Goal: Task Accomplishment & Management: Use online tool/utility

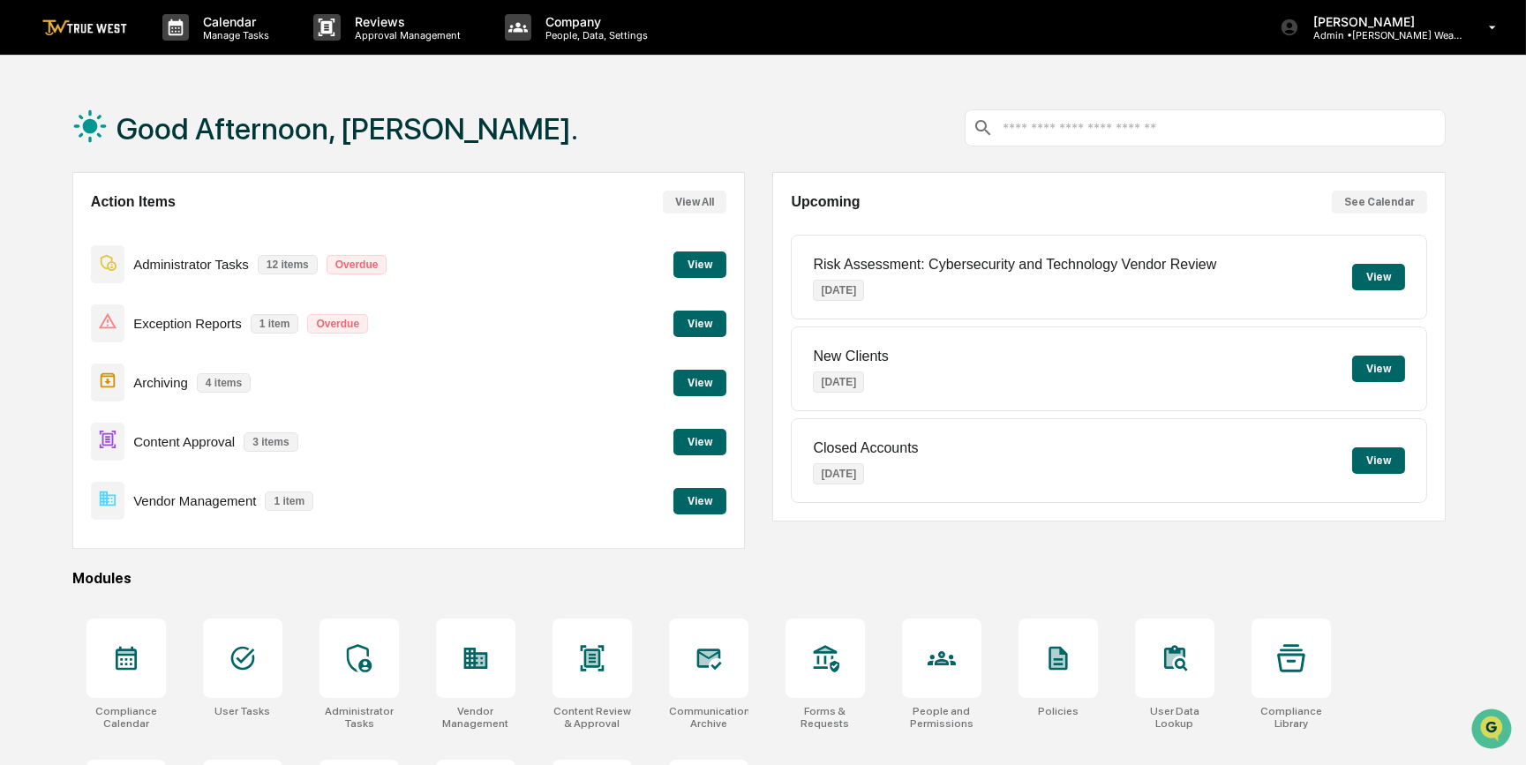
click at [694, 444] on button "View" at bounding box center [699, 442] width 53 height 26
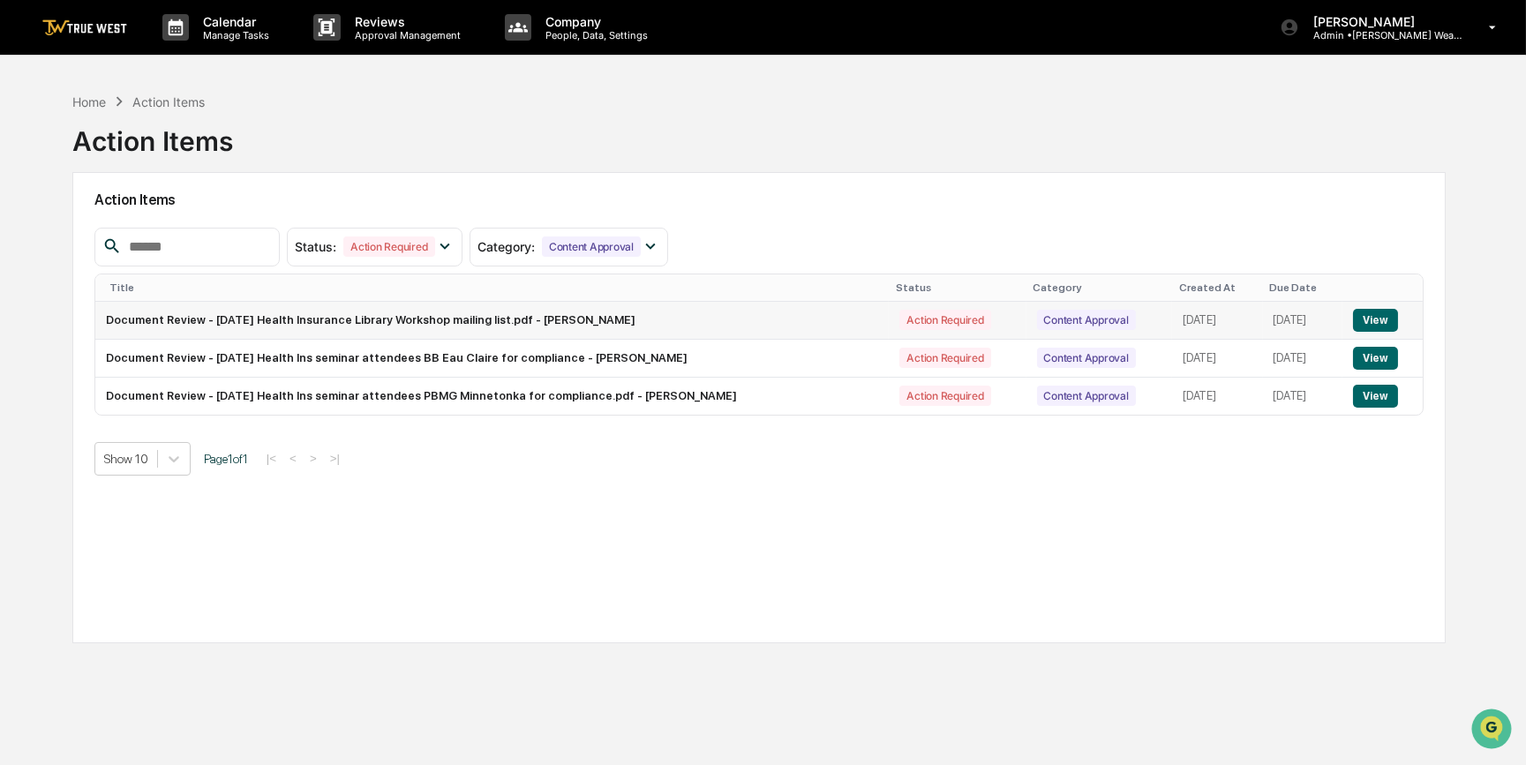
click at [1375, 317] on button "View" at bounding box center [1375, 320] width 45 height 23
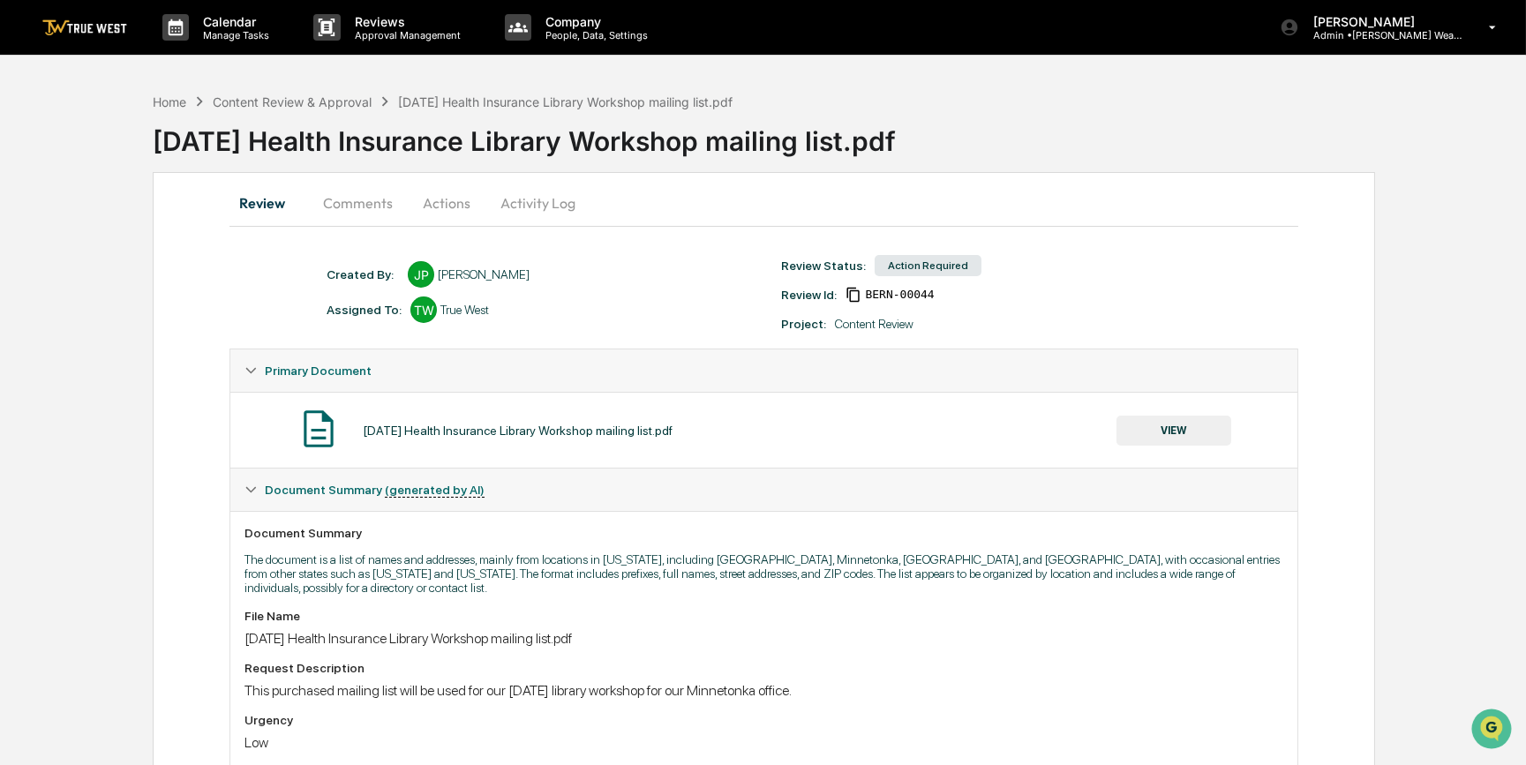
click at [1172, 431] on button "VIEW" at bounding box center [1173, 431] width 115 height 30
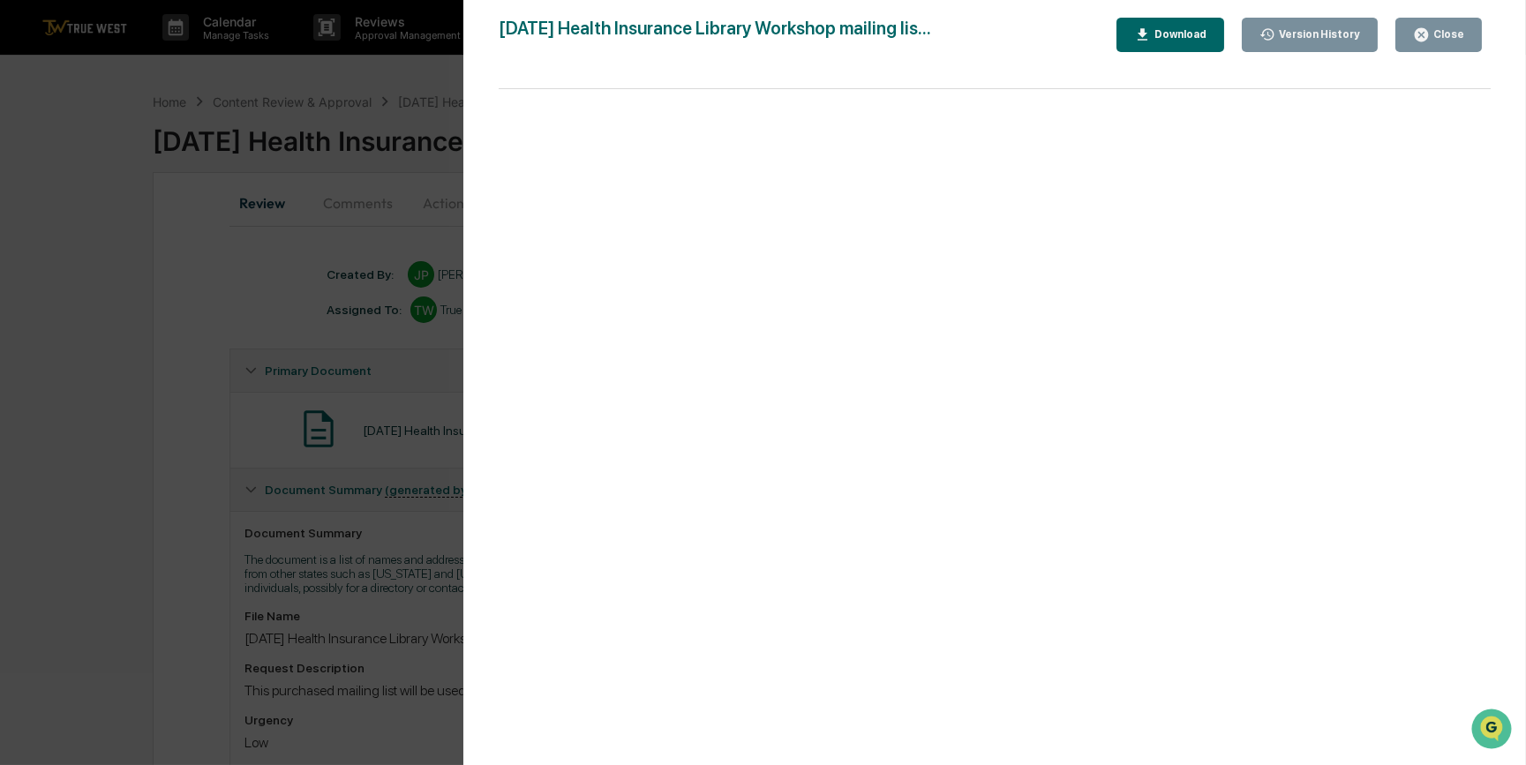
click at [366, 404] on div "Version History [DATE] 05:54 PM [PERSON_NAME] [DATE] Health Insurance Library W…" at bounding box center [763, 382] width 1526 height 765
click at [150, 401] on div "Version History [DATE] 05:54 PM [PERSON_NAME] [DATE] Health Insurance Library W…" at bounding box center [763, 382] width 1526 height 765
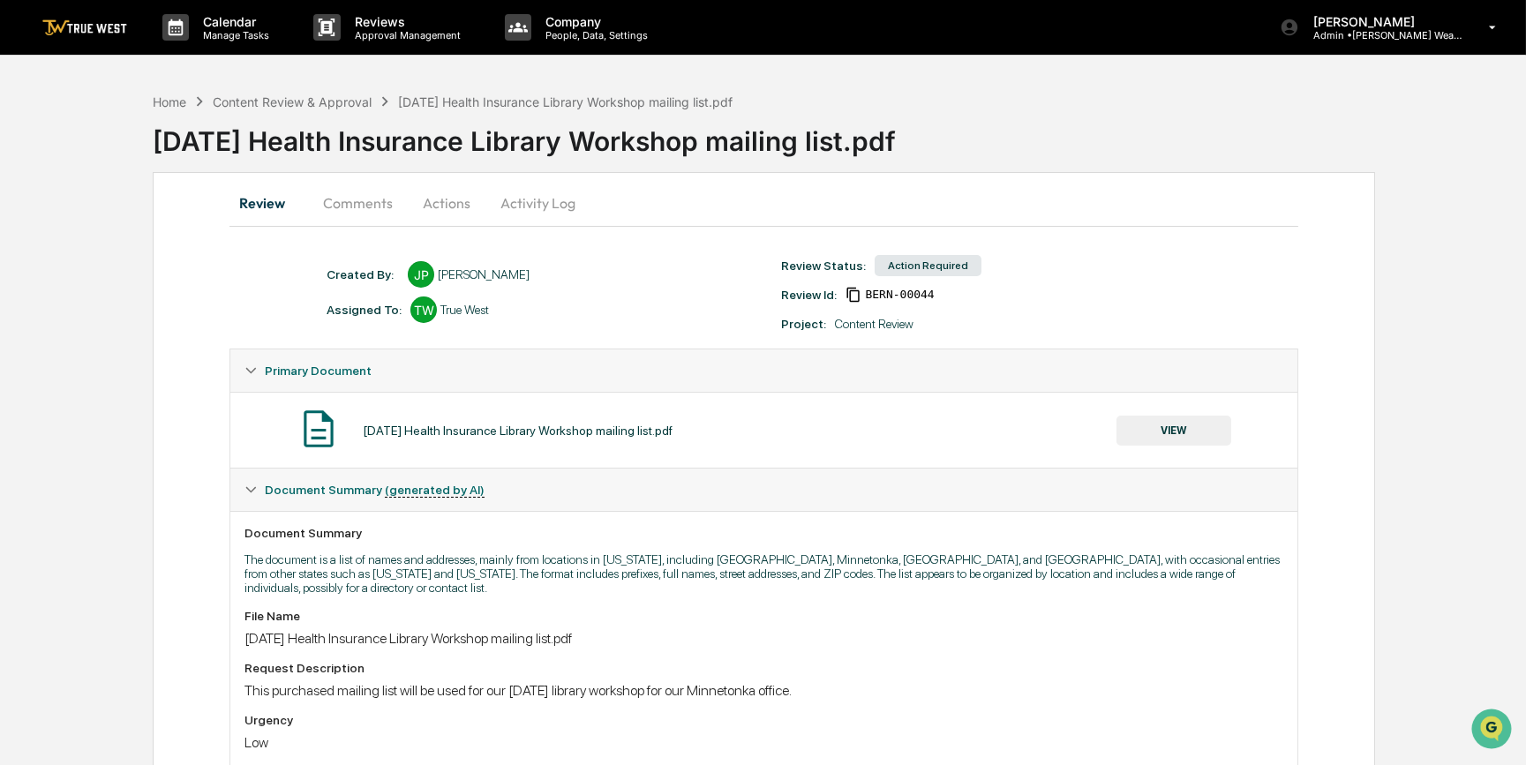
click at [429, 202] on button "Actions" at bounding box center [446, 203] width 79 height 42
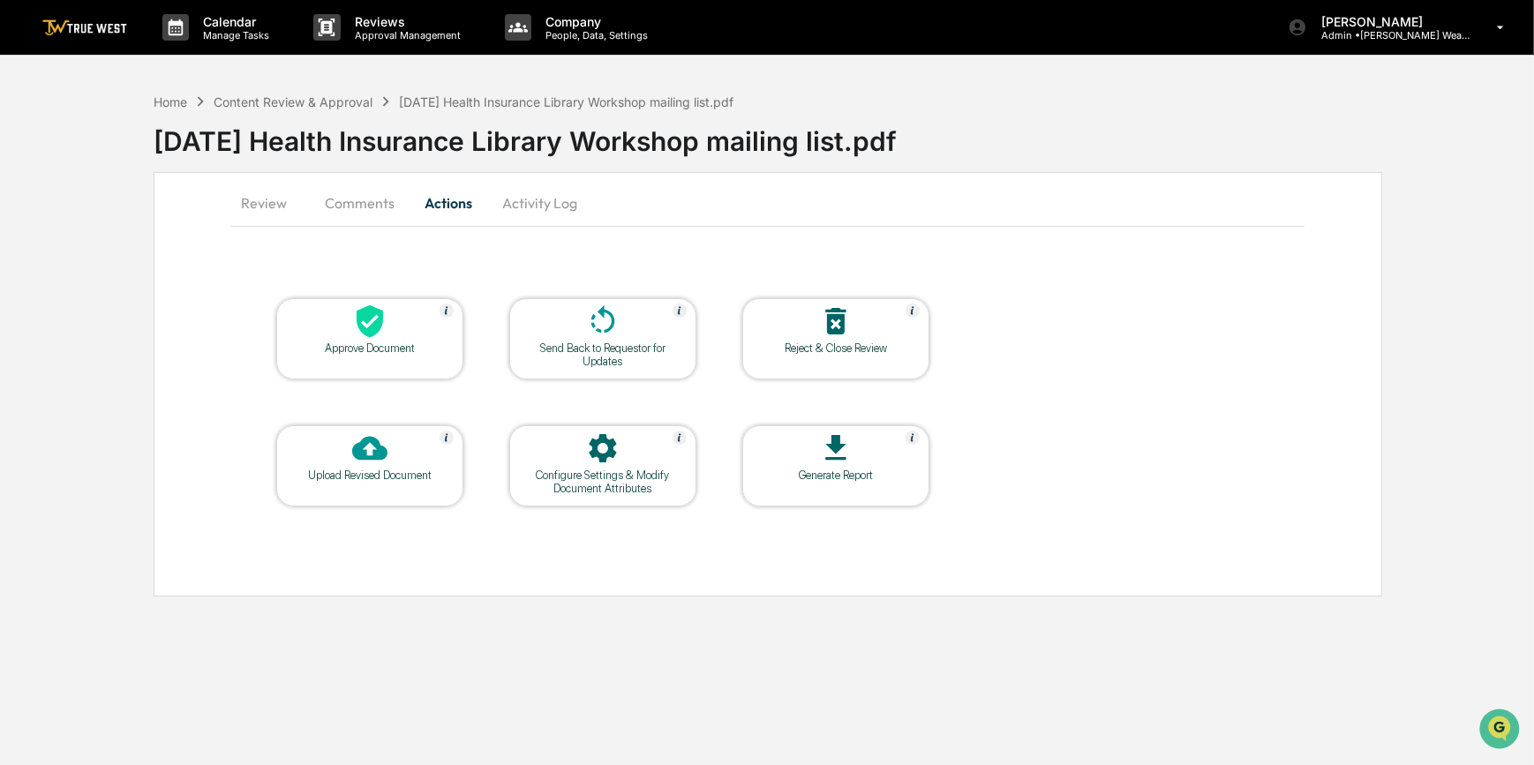
click at [407, 326] on div at bounding box center [370, 323] width 177 height 38
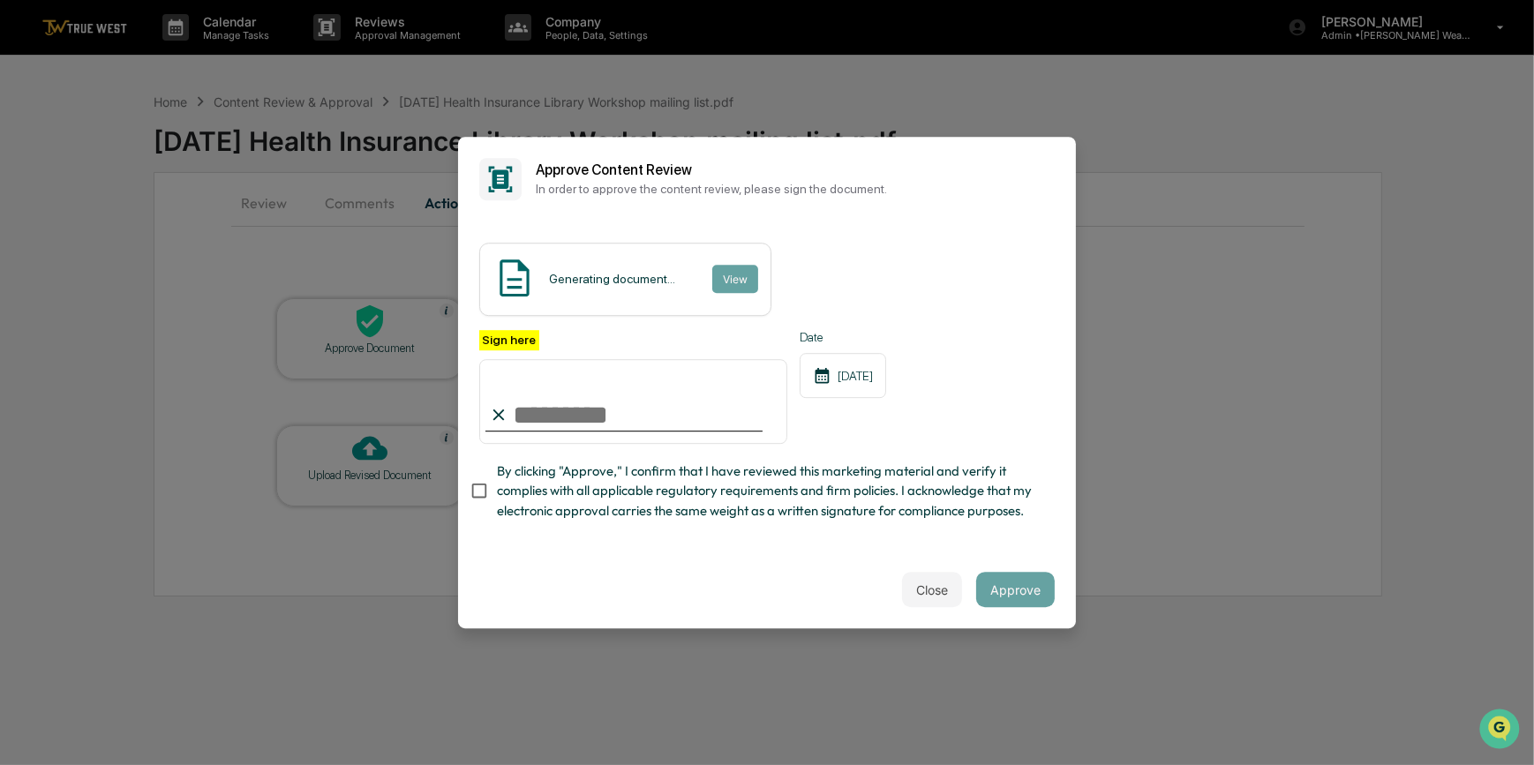
click at [586, 396] on input "Sign here" at bounding box center [633, 401] width 308 height 85
type input "*********"
click at [719, 268] on button "View" at bounding box center [734, 279] width 46 height 28
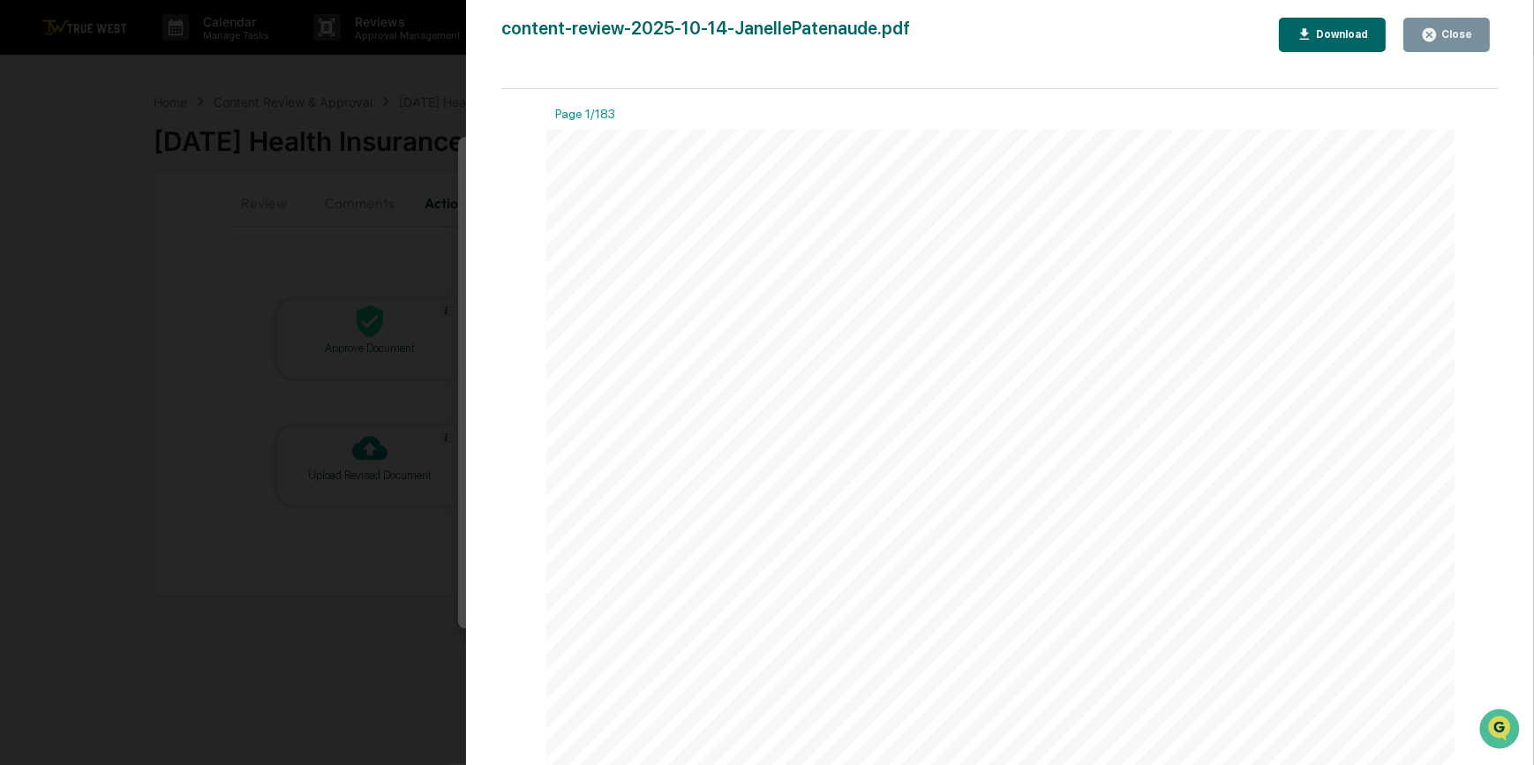
click at [417, 274] on div "Version History [DATE] 06:57 PM [PERSON_NAME] content-review-2025-10-14-Janelle…" at bounding box center [767, 382] width 1534 height 765
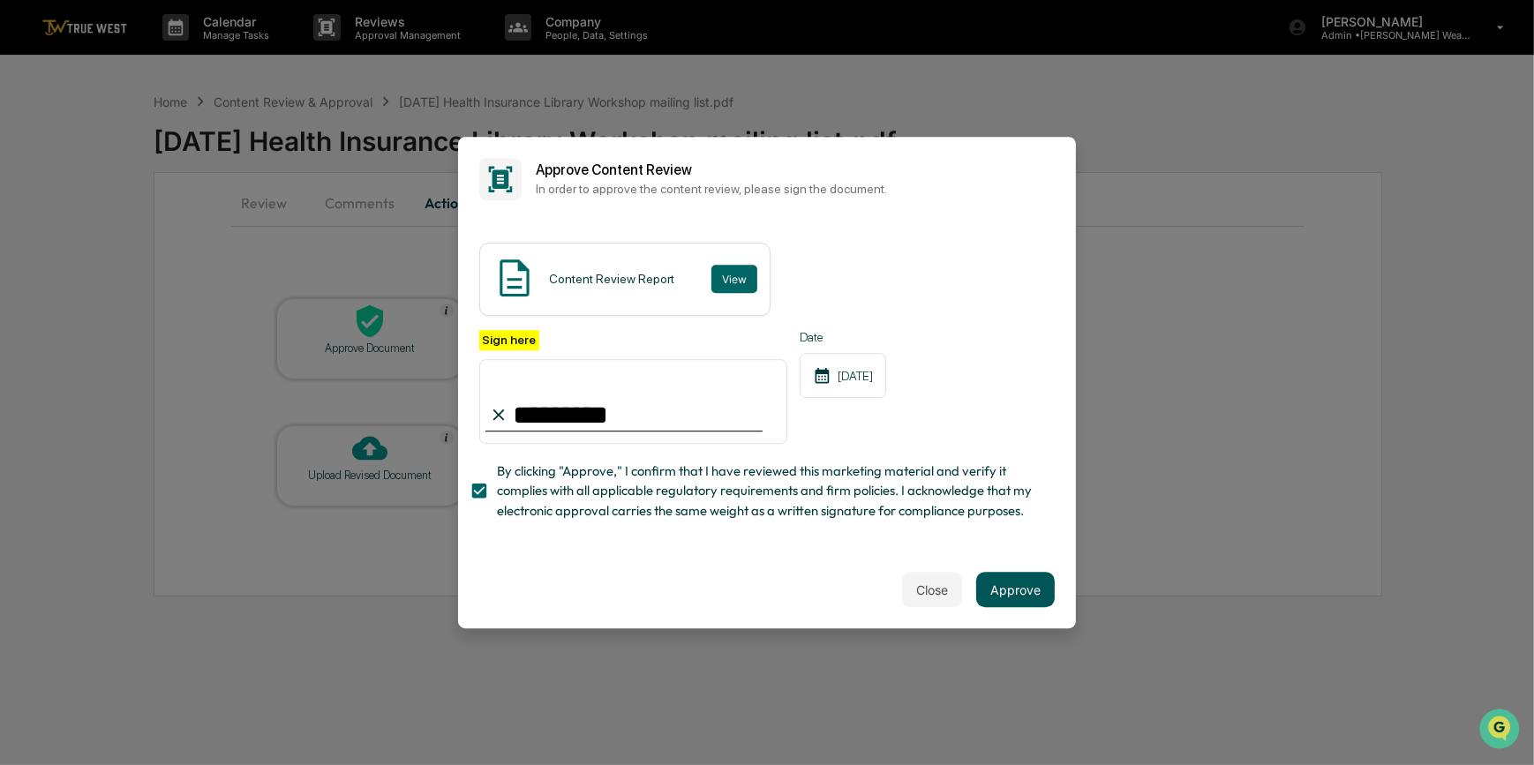
click at [1023, 599] on button "Approve" at bounding box center [1015, 589] width 79 height 35
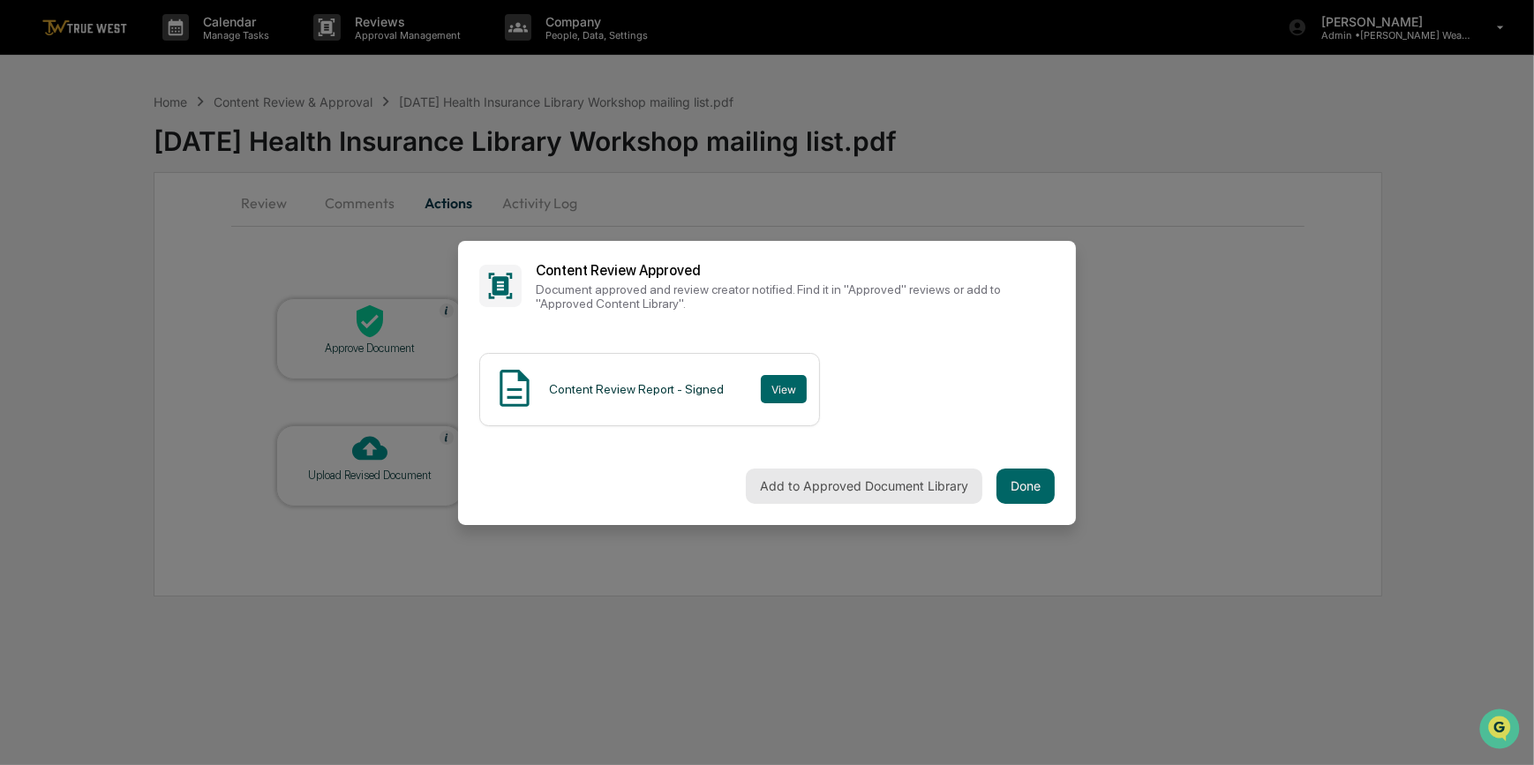
click at [905, 488] on button "Add to Approved Document Library" at bounding box center [864, 486] width 237 height 35
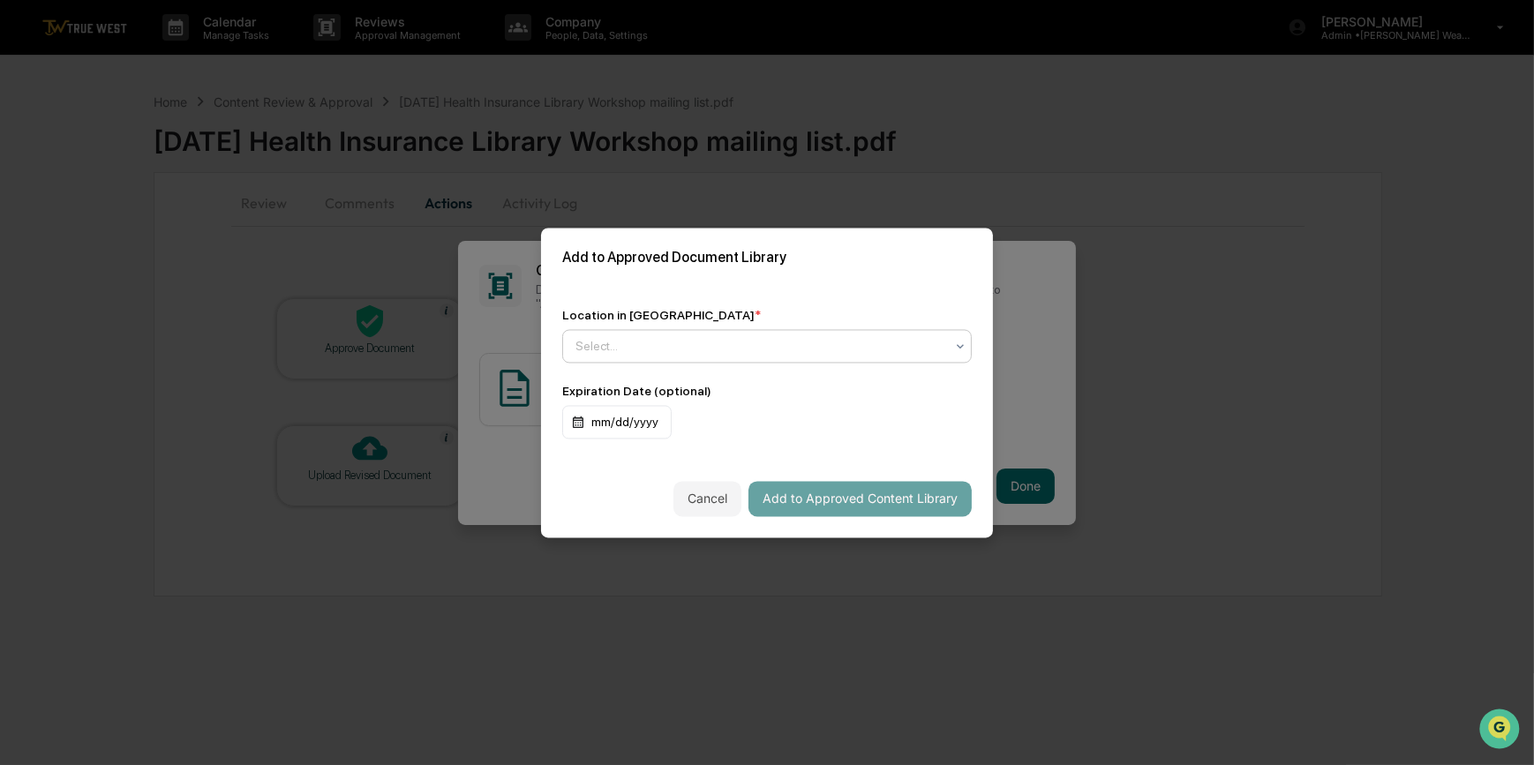
click at [731, 346] on div at bounding box center [759, 346] width 369 height 18
click at [672, 380] on div "No options" at bounding box center [763, 380] width 400 height 28
click at [689, 506] on button "Cancel" at bounding box center [707, 498] width 68 height 35
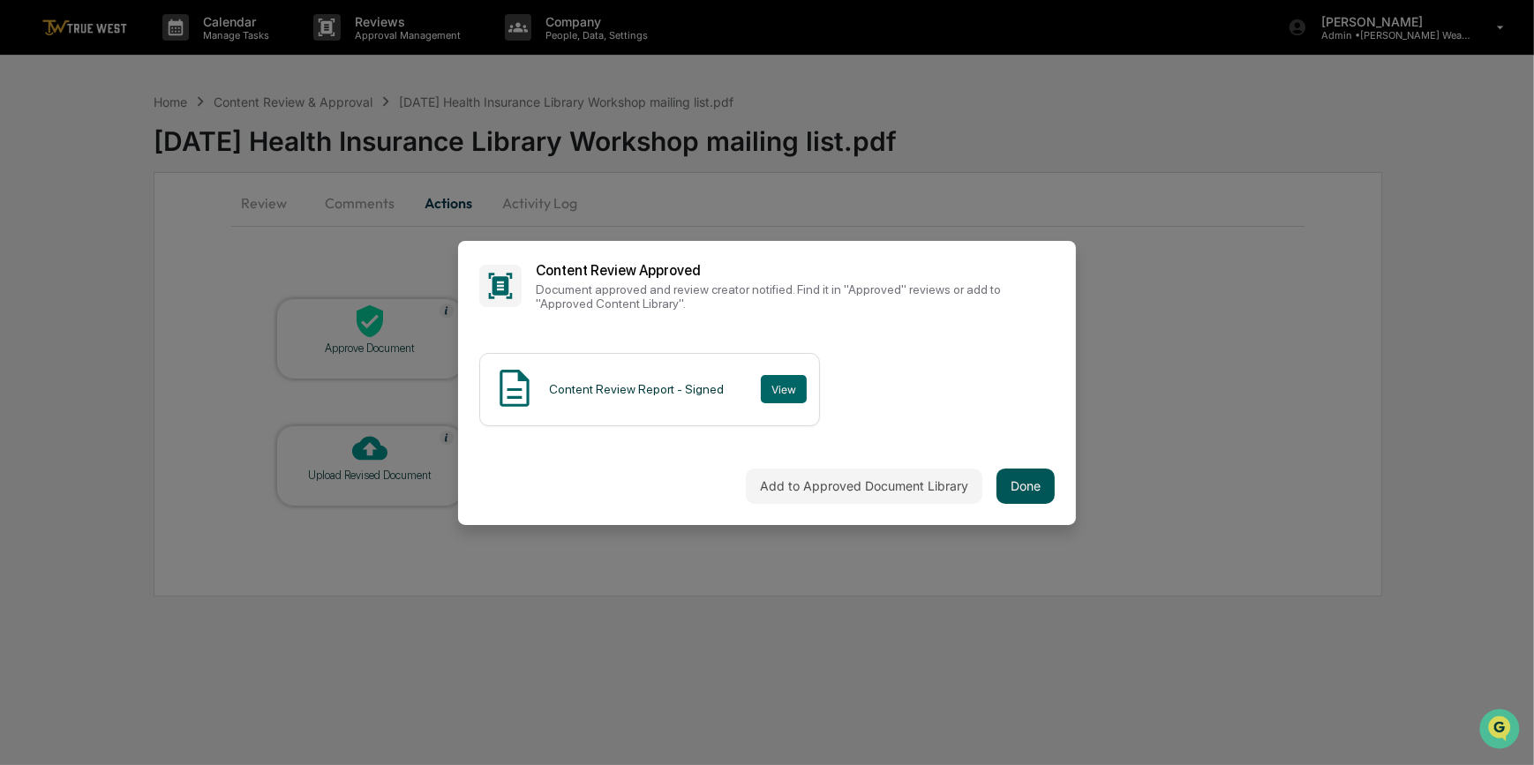
click at [1025, 480] on button "Done" at bounding box center [1025, 486] width 58 height 35
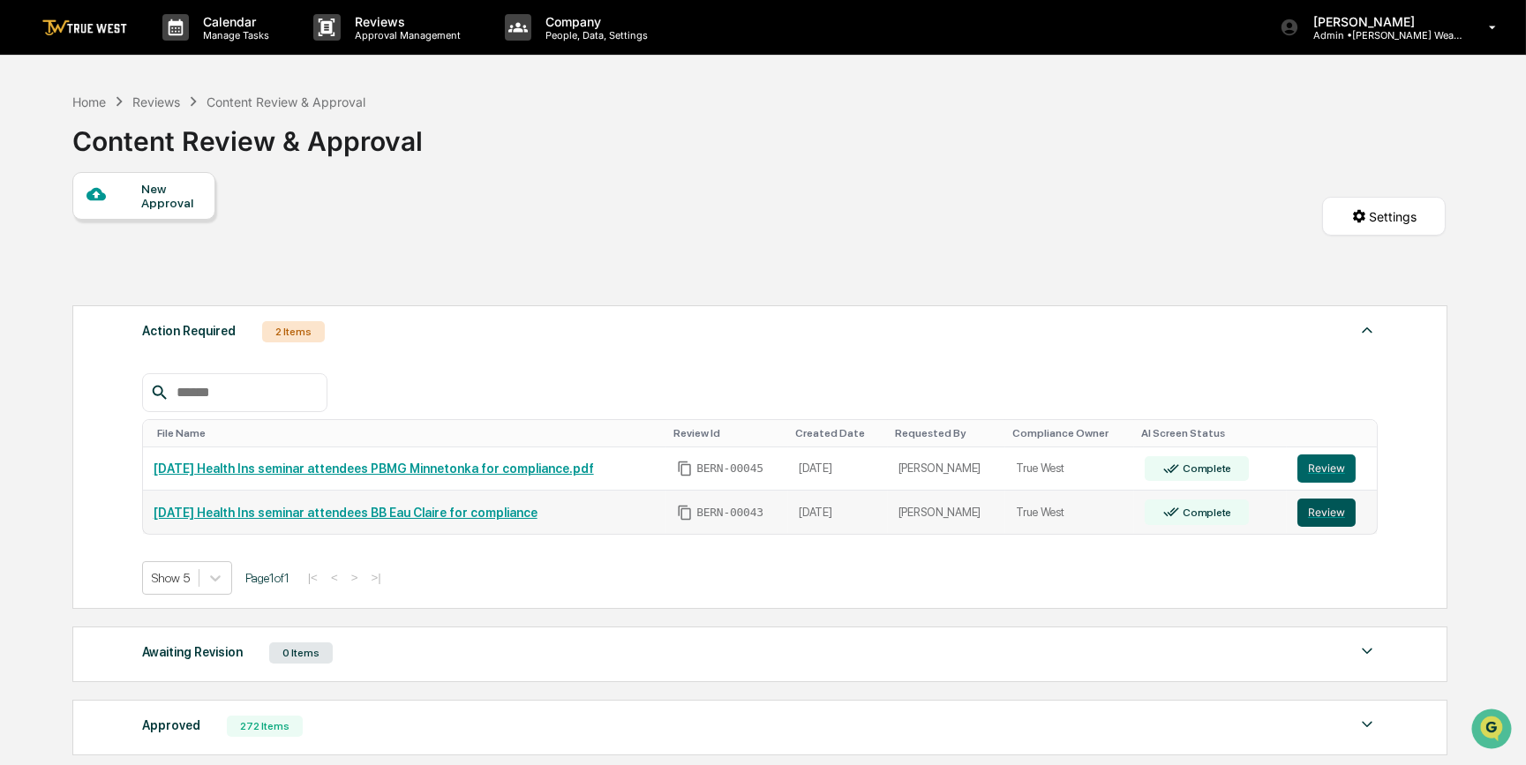
click at [1320, 514] on button "Review" at bounding box center [1326, 513] width 58 height 28
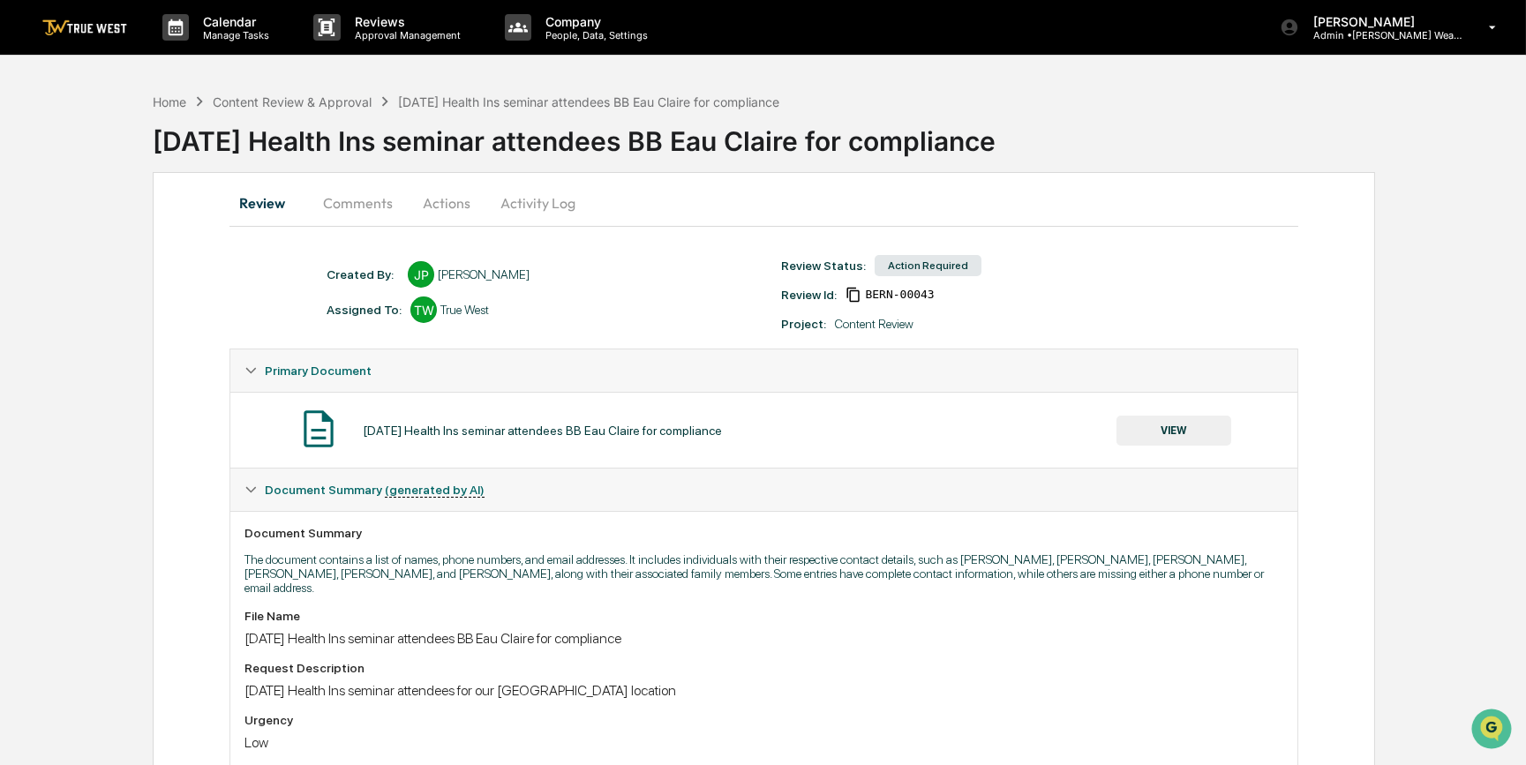
click at [1190, 435] on button "VIEW" at bounding box center [1173, 431] width 115 height 30
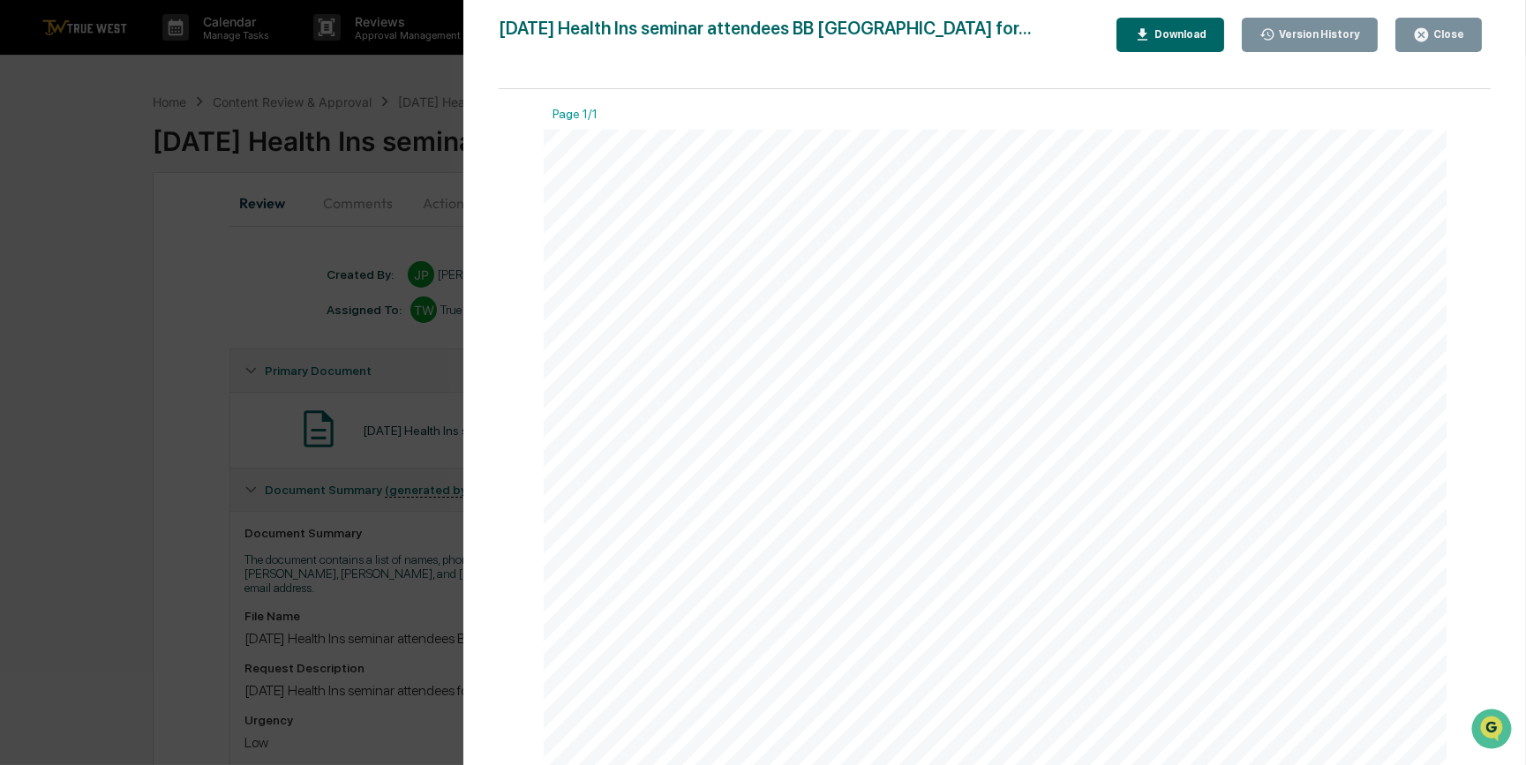
click at [205, 402] on div "Version History 10/14/2025, 01:19 PM Janelle Patenaude October 2025 Health Ins …" at bounding box center [763, 382] width 1526 height 765
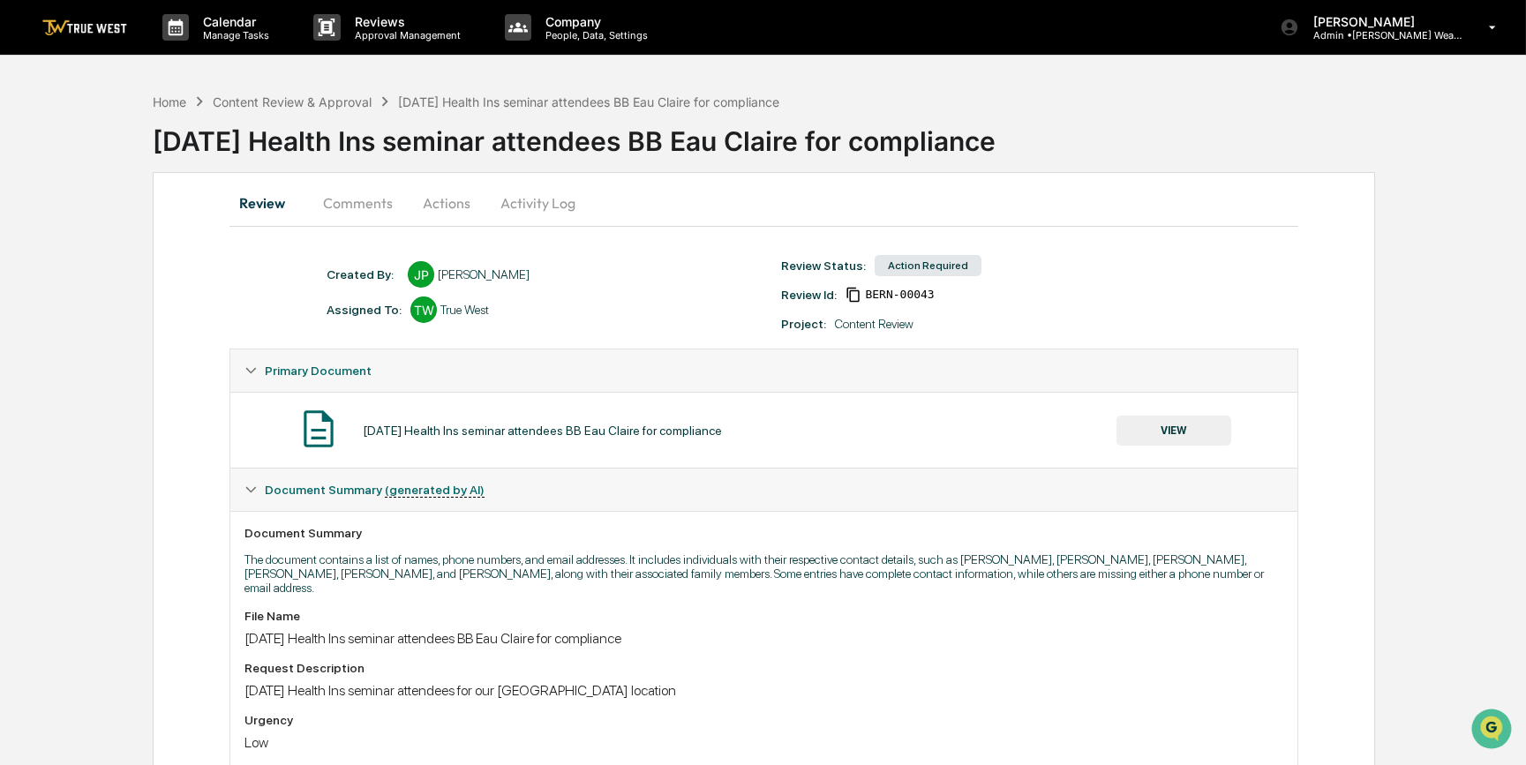
click at [460, 193] on button "Actions" at bounding box center [446, 203] width 79 height 42
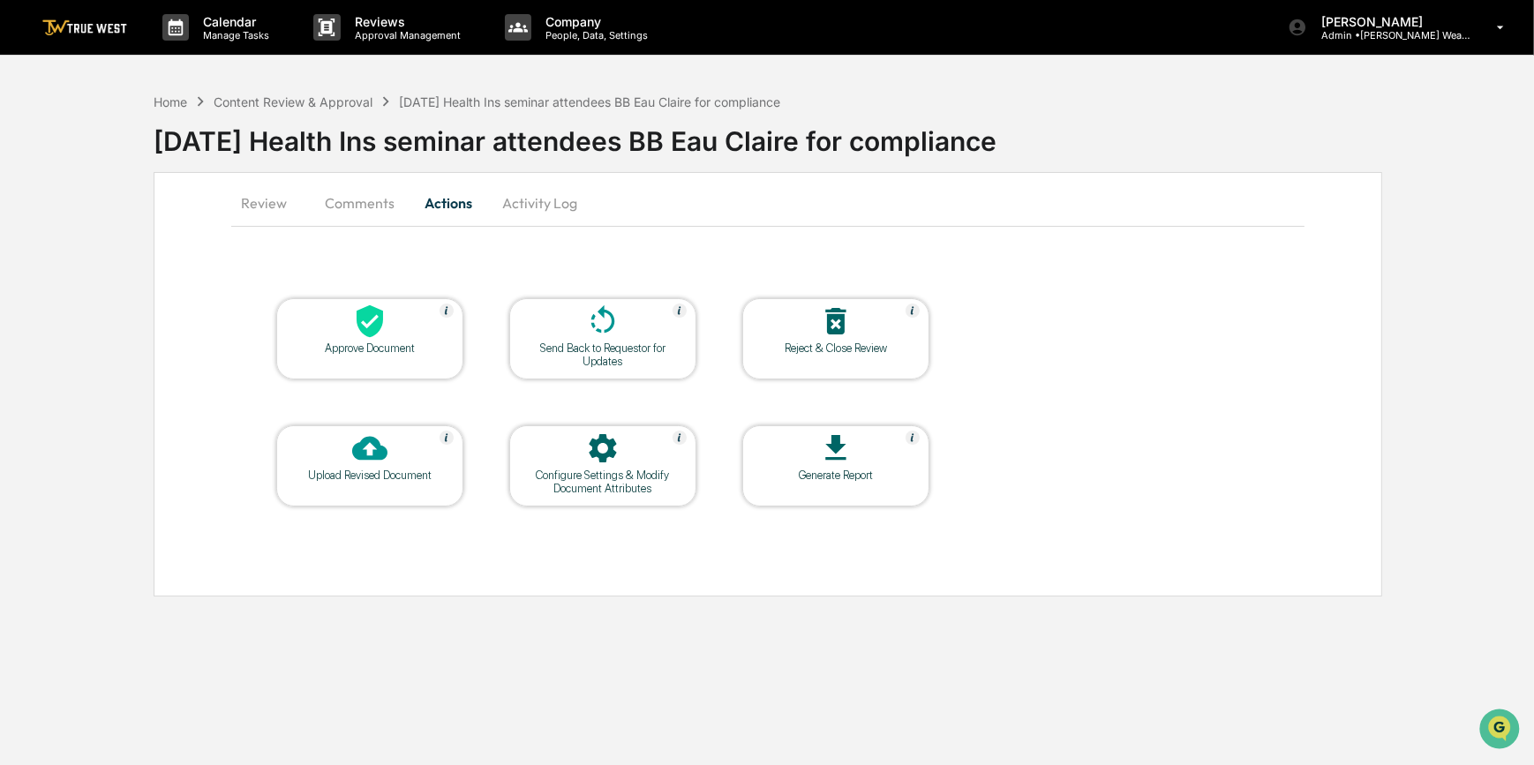
click at [419, 343] on div "Approve Document" at bounding box center [369, 348] width 159 height 13
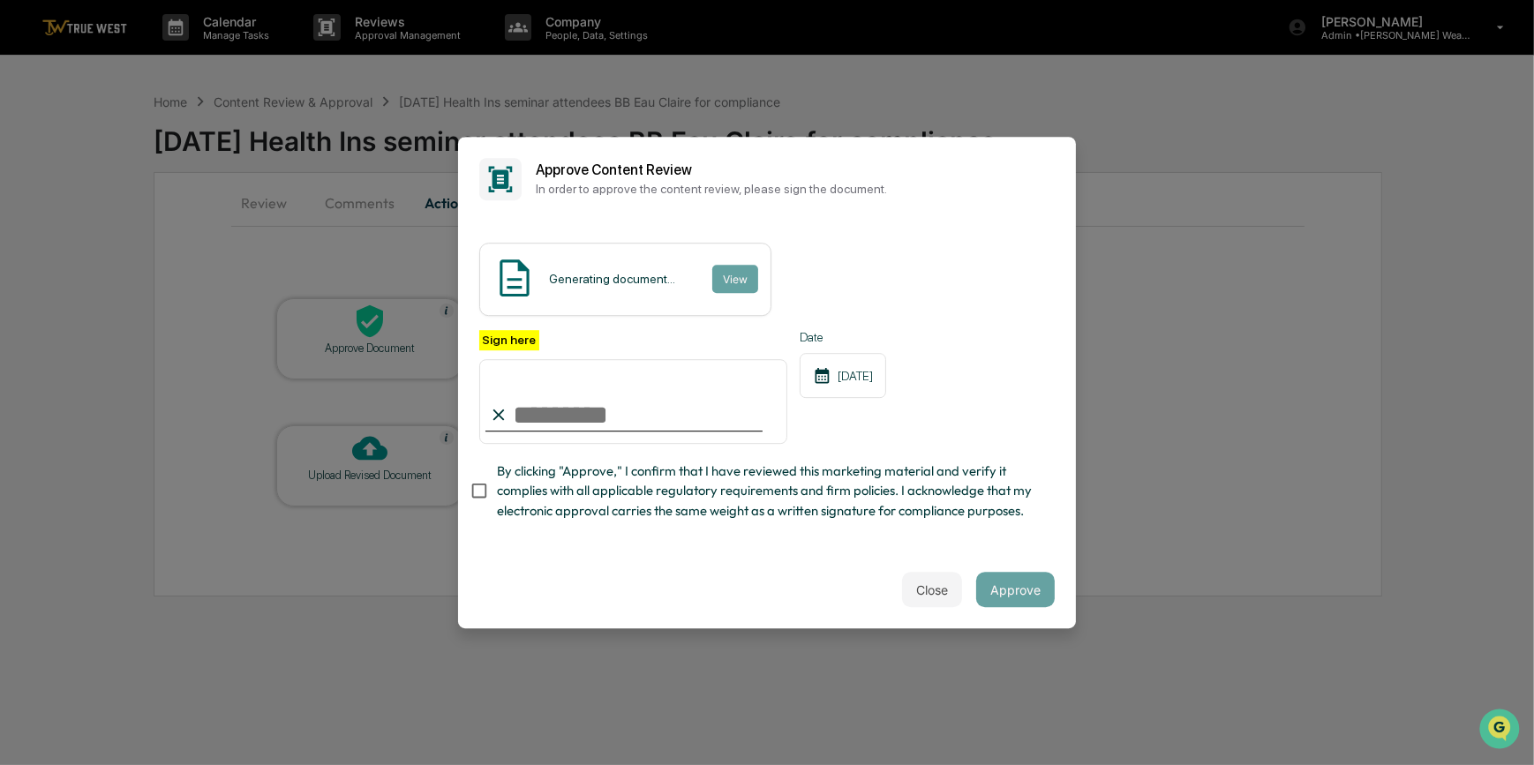
click at [580, 387] on input "Sign here" at bounding box center [633, 401] width 308 height 85
type input "*********"
click at [732, 265] on button "View" at bounding box center [734, 279] width 46 height 28
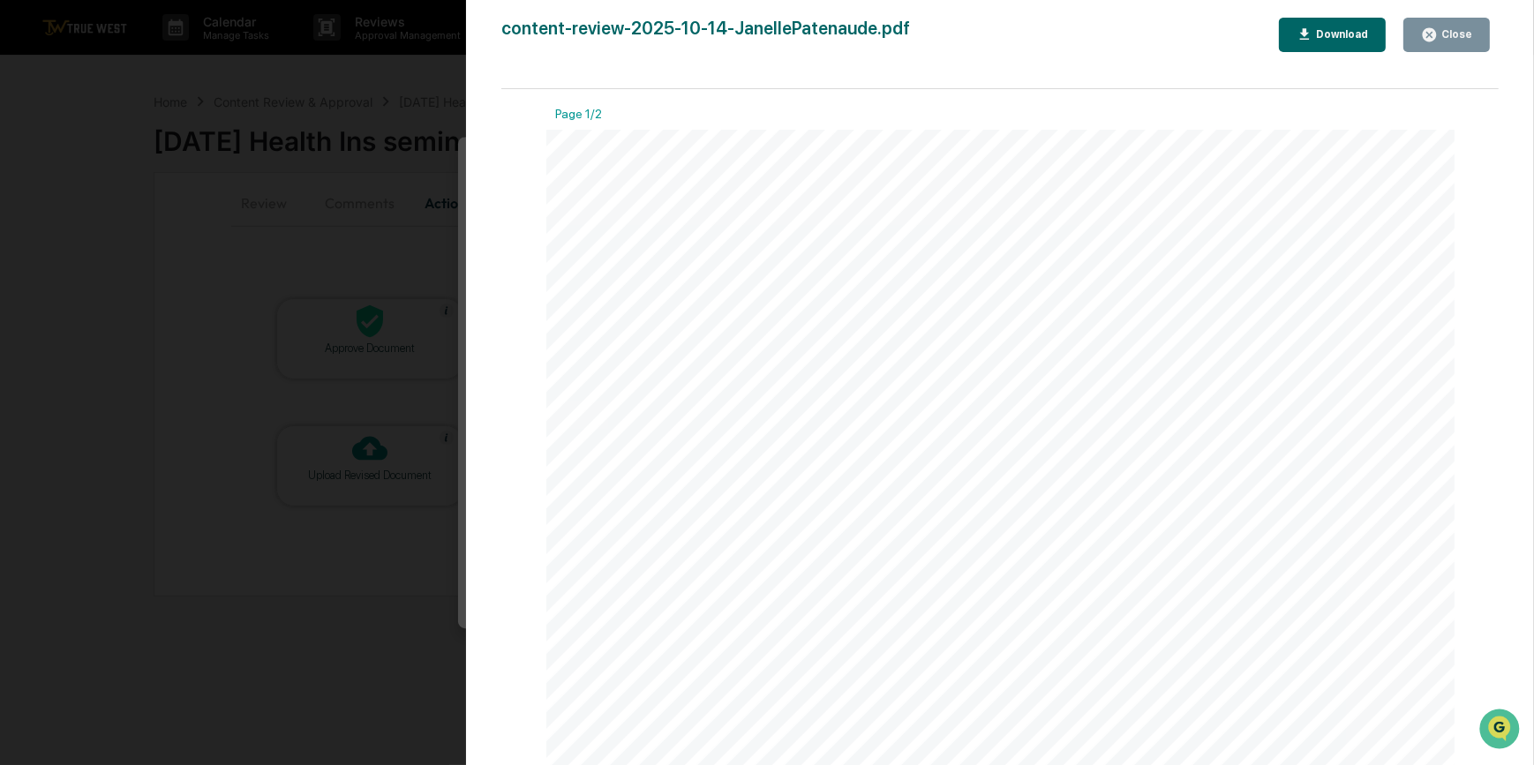
click at [431, 246] on div "Version History 10/15/2025, 06:59 PM Carliss Marshall content-review-2025-10-14…" at bounding box center [767, 382] width 1534 height 765
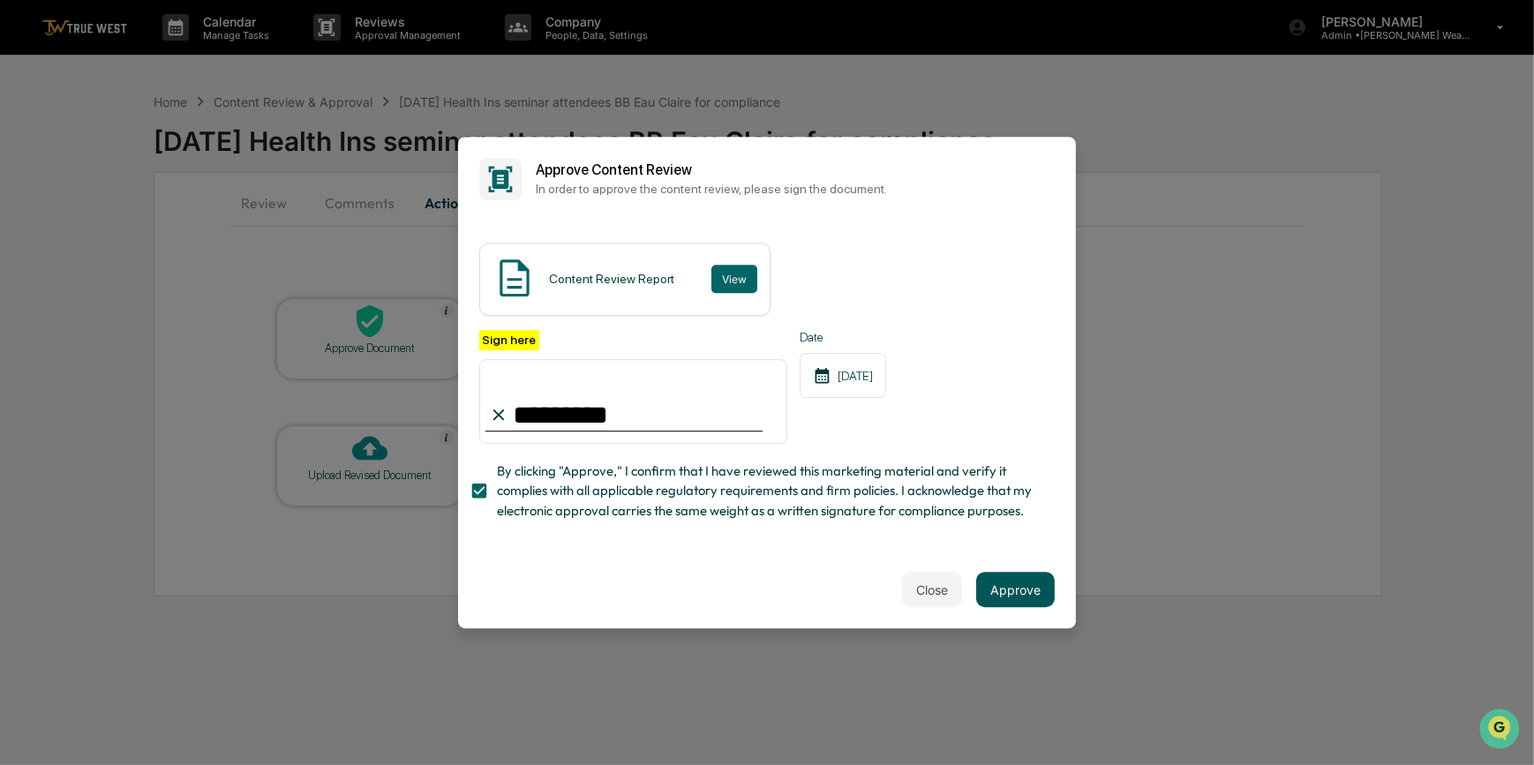
click at [1008, 604] on button "Approve" at bounding box center [1015, 589] width 79 height 35
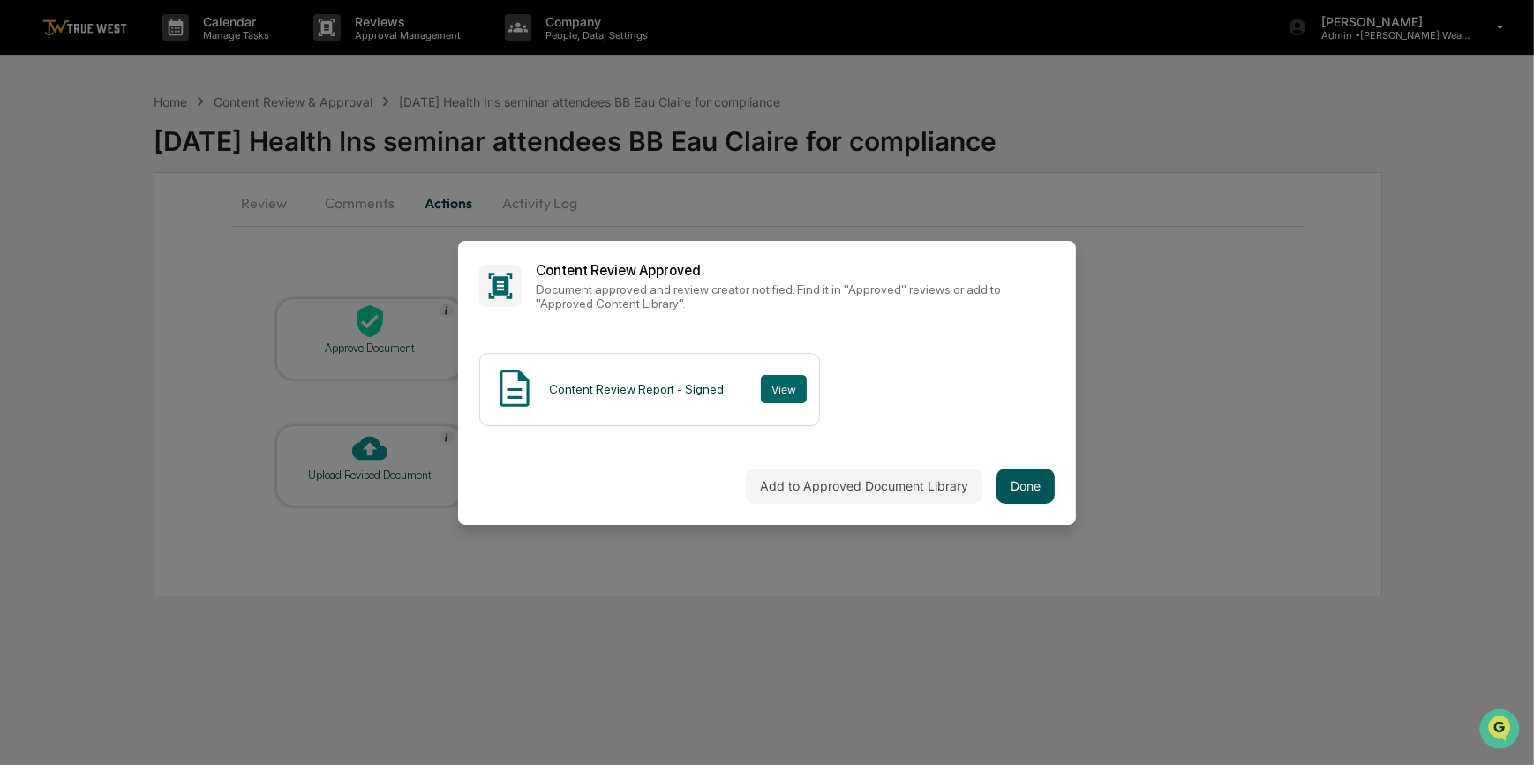
click at [1028, 480] on button "Done" at bounding box center [1025, 486] width 58 height 35
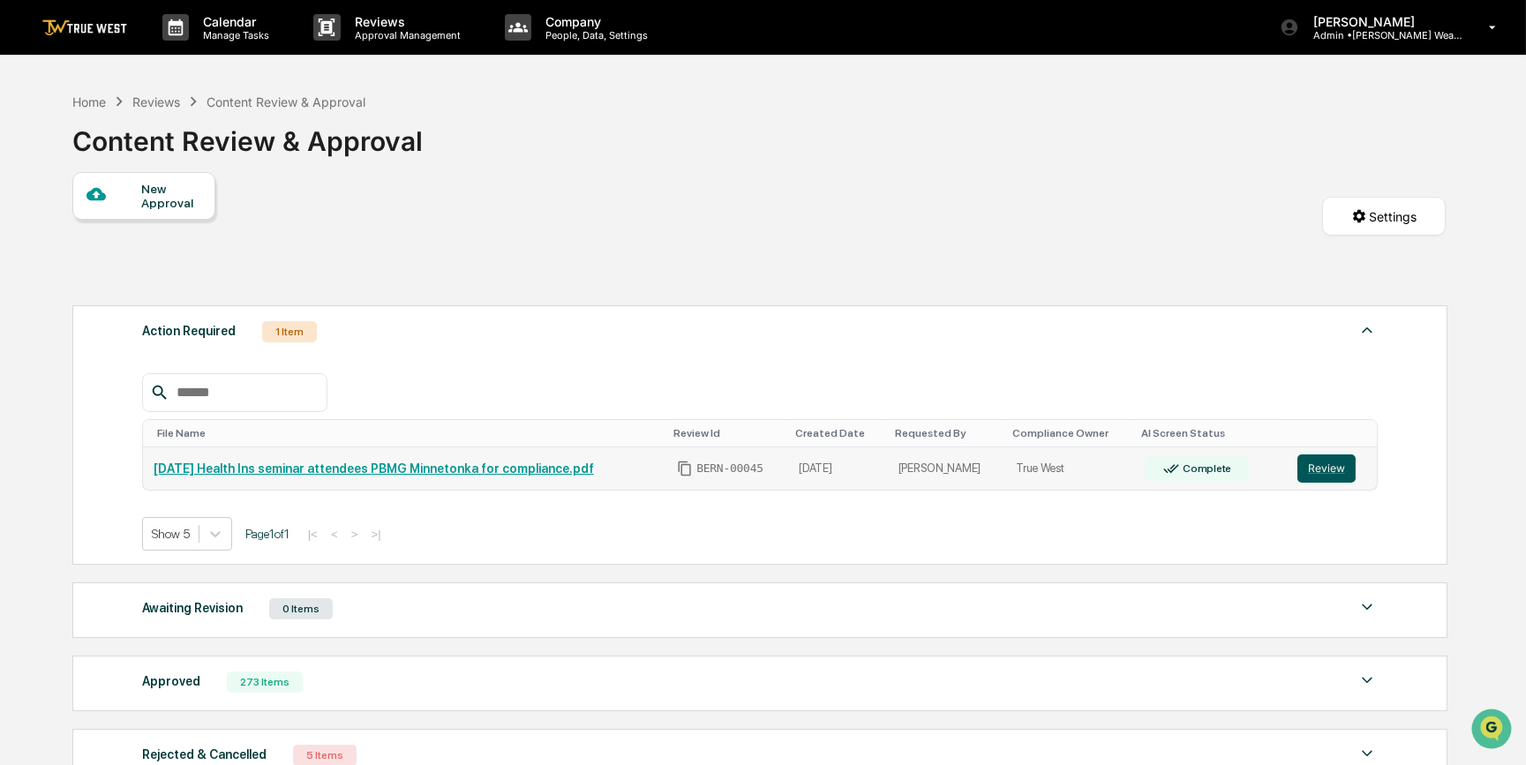
click at [1324, 469] on button "Review" at bounding box center [1326, 469] width 58 height 28
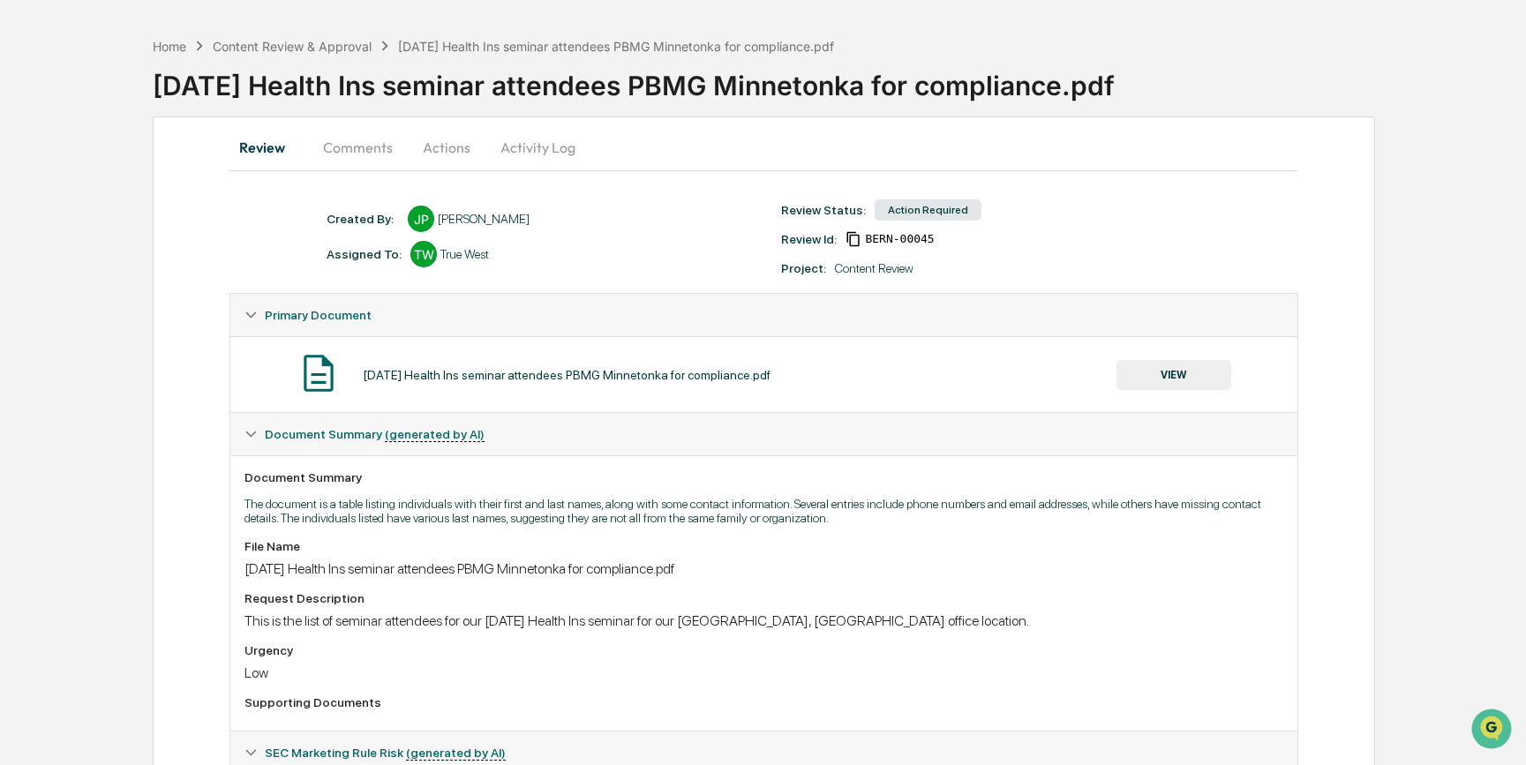
scroll to position [160, 0]
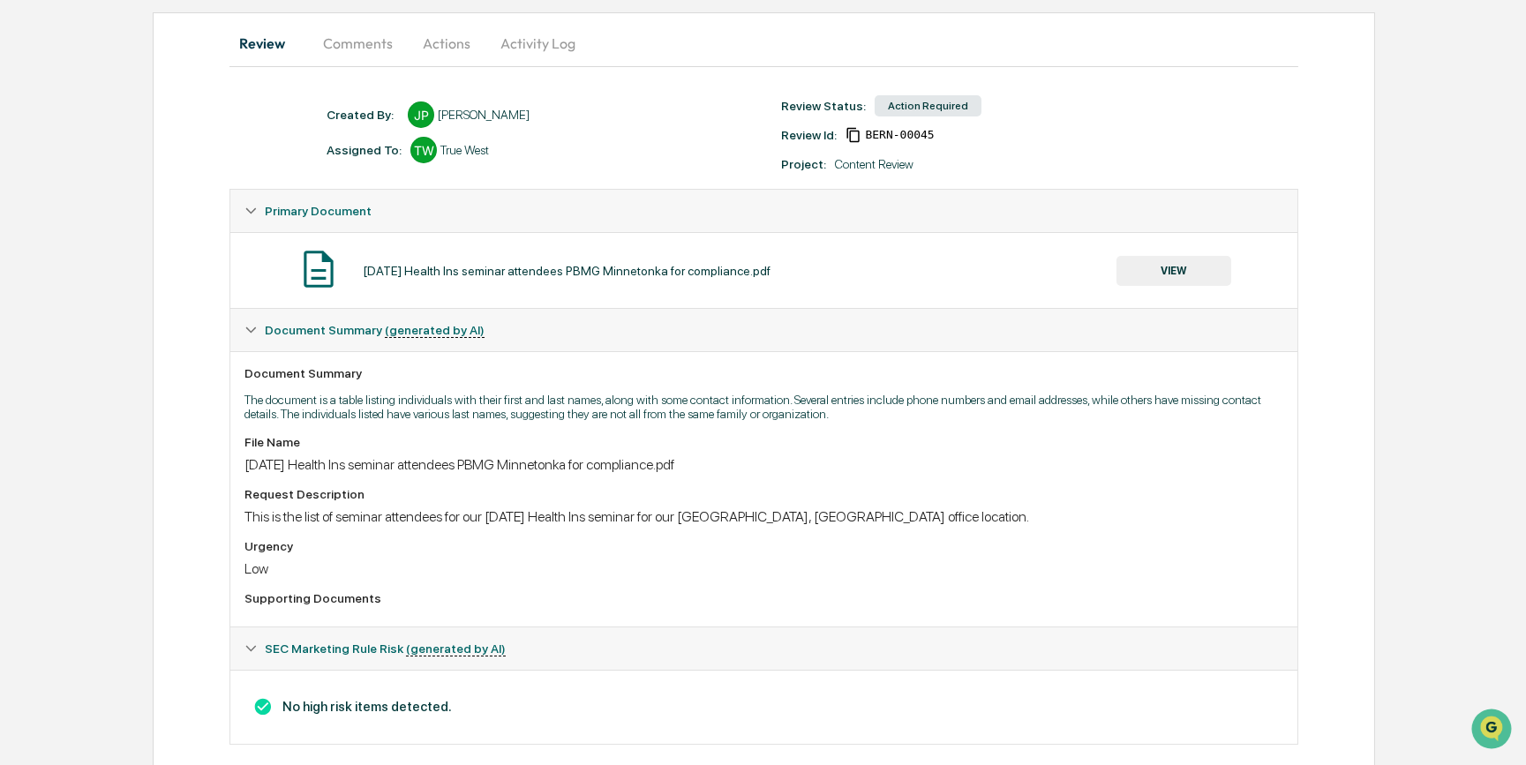
click at [1174, 273] on button "VIEW" at bounding box center [1173, 271] width 115 height 30
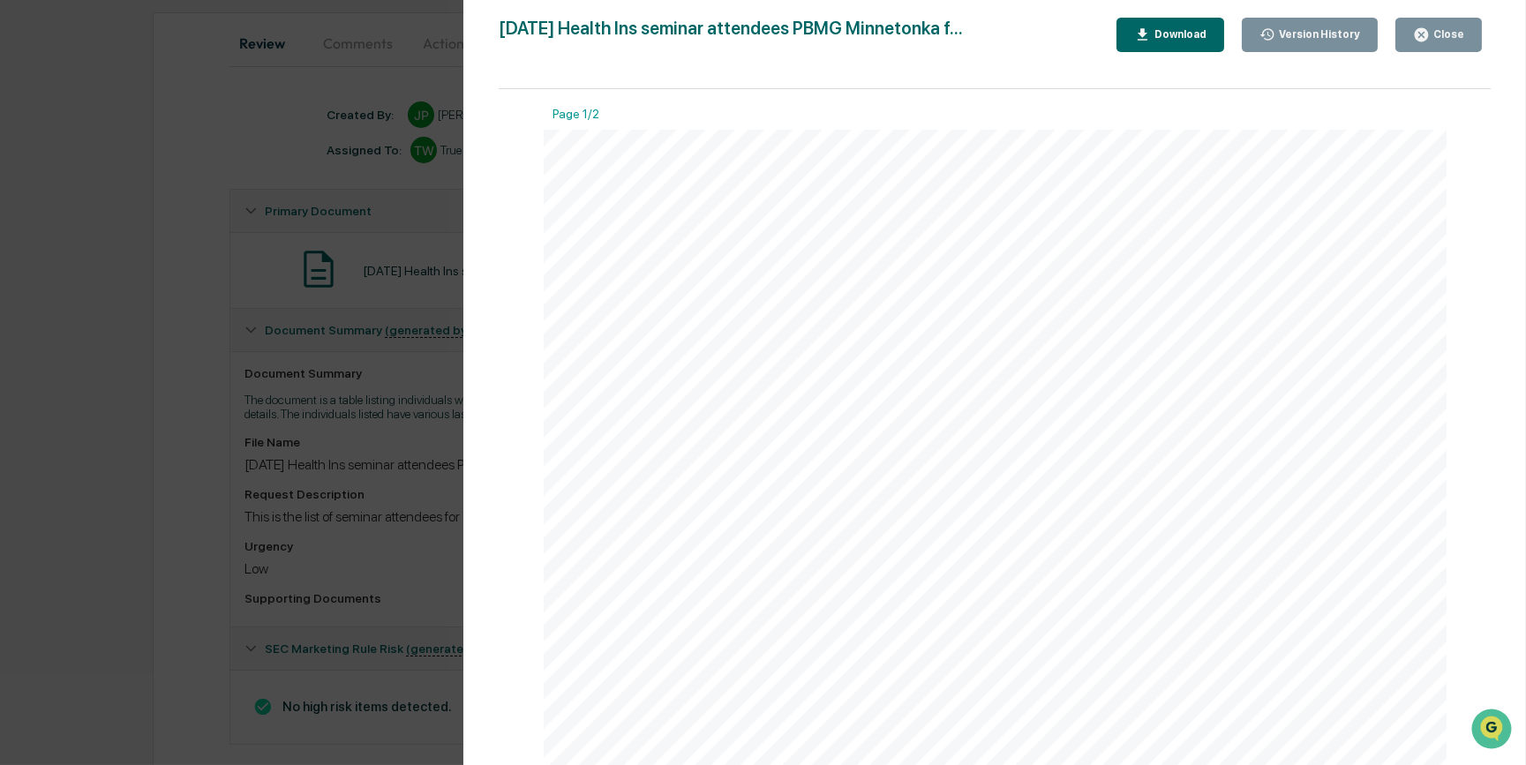
click at [116, 306] on div "Version History 10/15/2025, 01:58 PM Janelle Patenaude October 2025 Health Ins …" at bounding box center [763, 382] width 1526 height 765
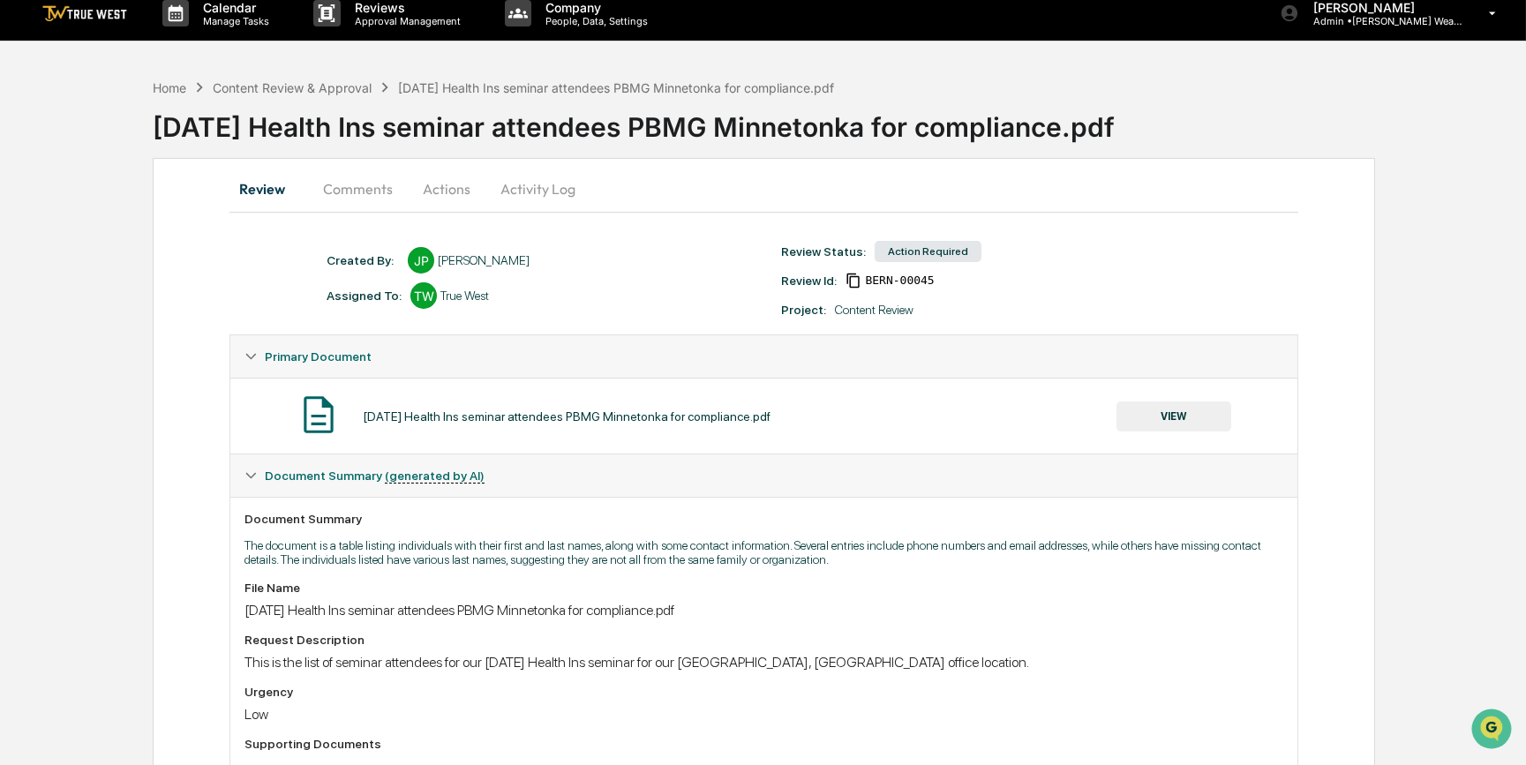
scroll to position [0, 0]
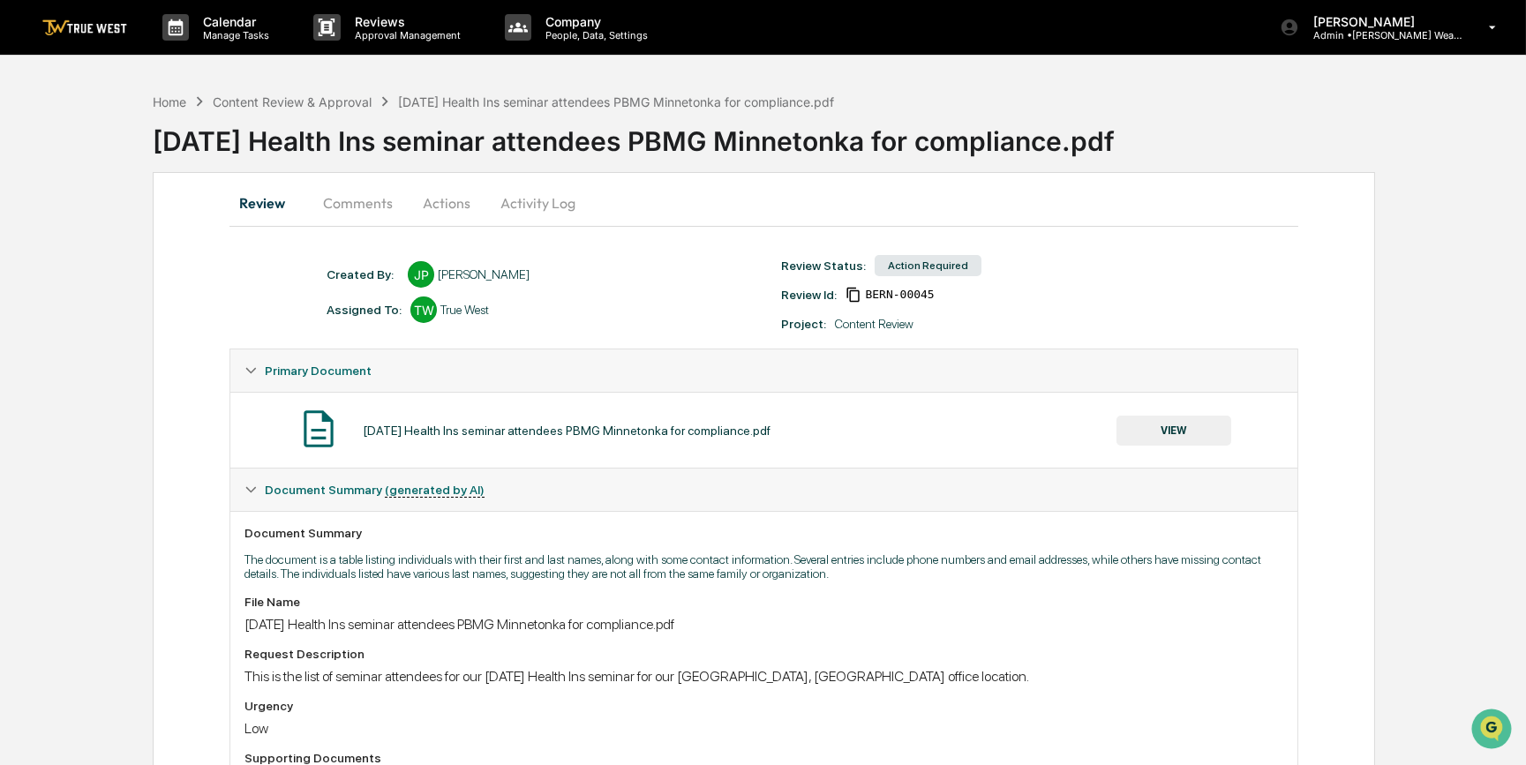
click at [439, 207] on button "Actions" at bounding box center [446, 203] width 79 height 42
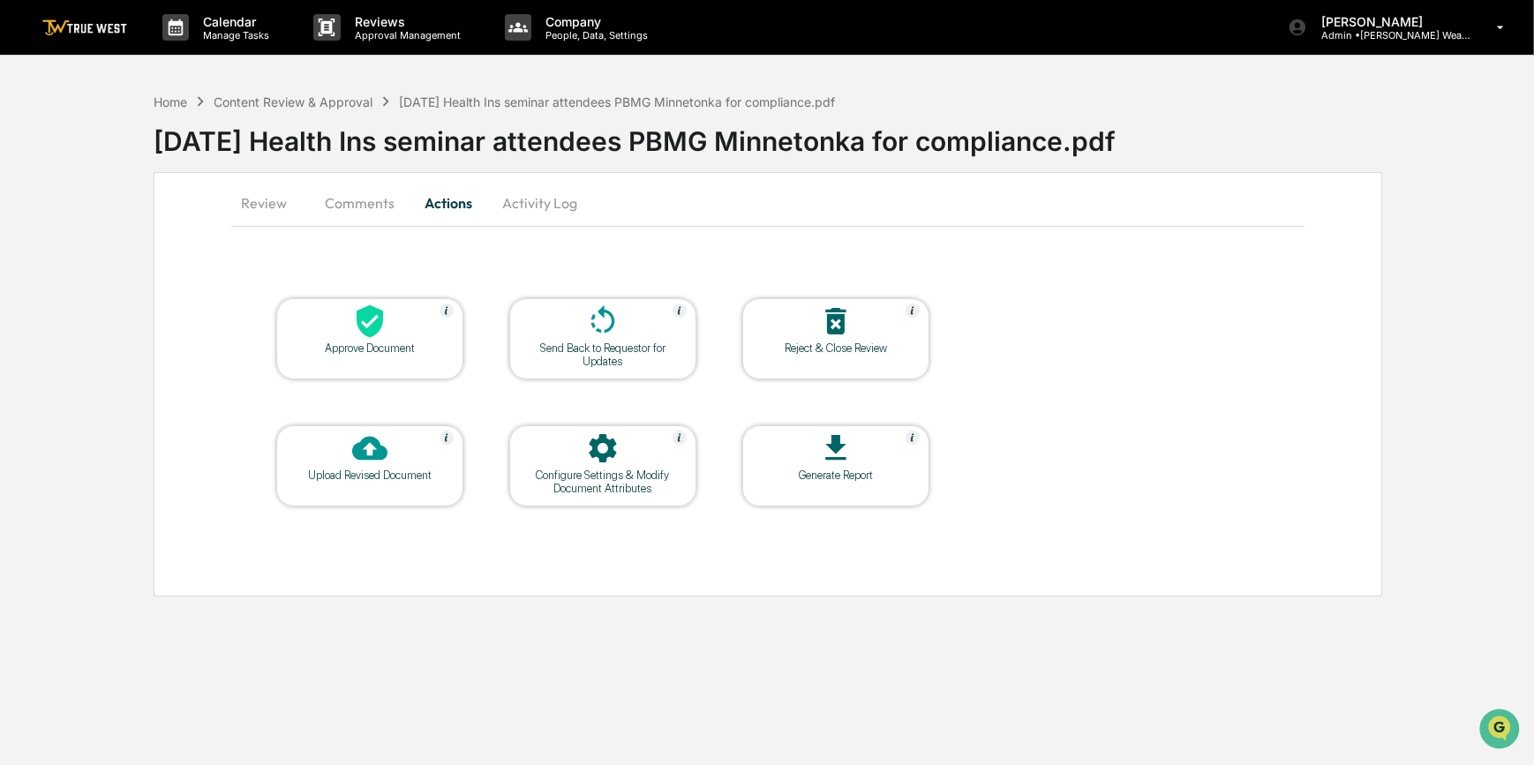
click at [417, 313] on div at bounding box center [370, 323] width 177 height 38
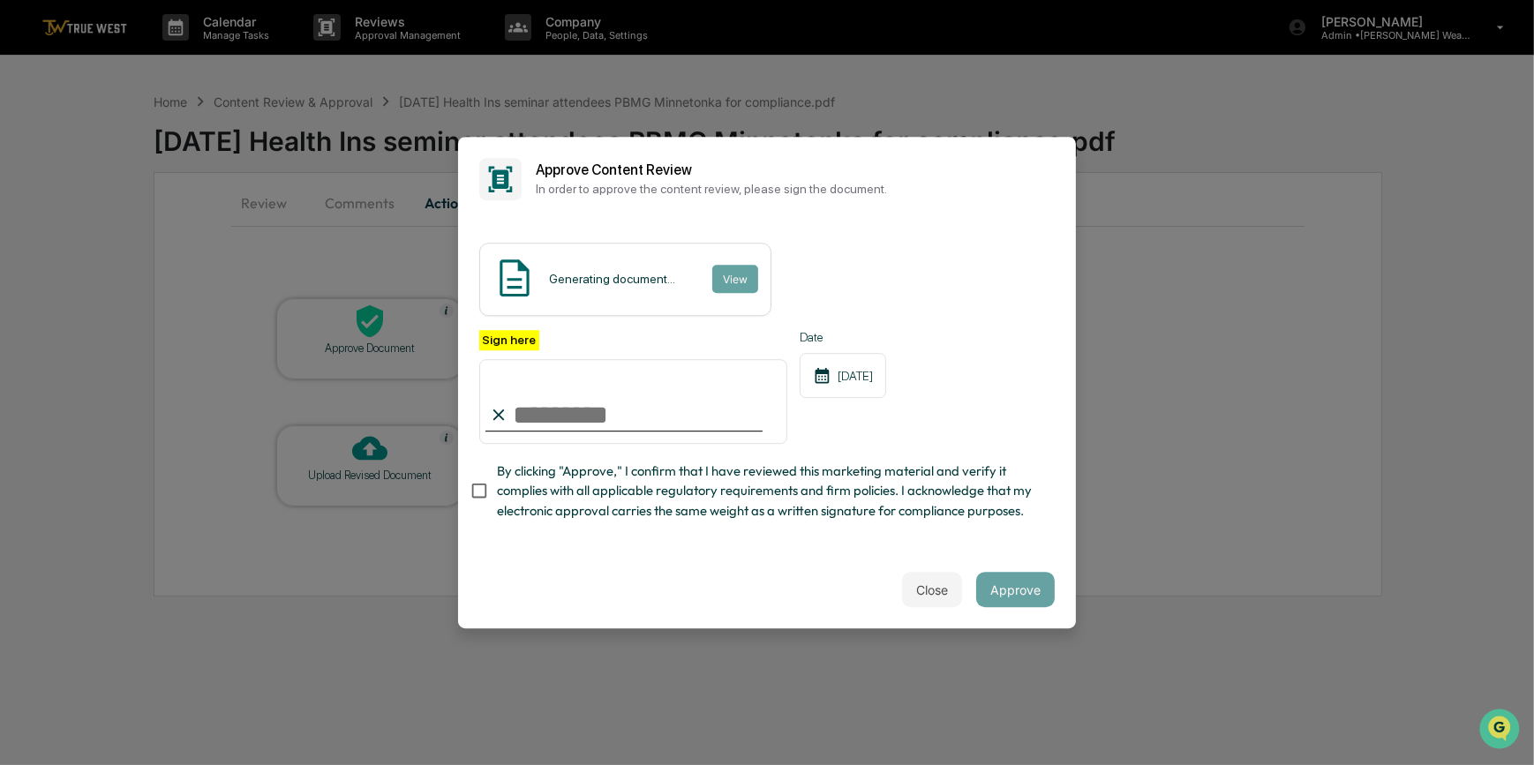
click at [554, 395] on input "Sign here" at bounding box center [633, 401] width 308 height 85
type input "*********"
click at [997, 603] on button "Approve" at bounding box center [1015, 589] width 79 height 35
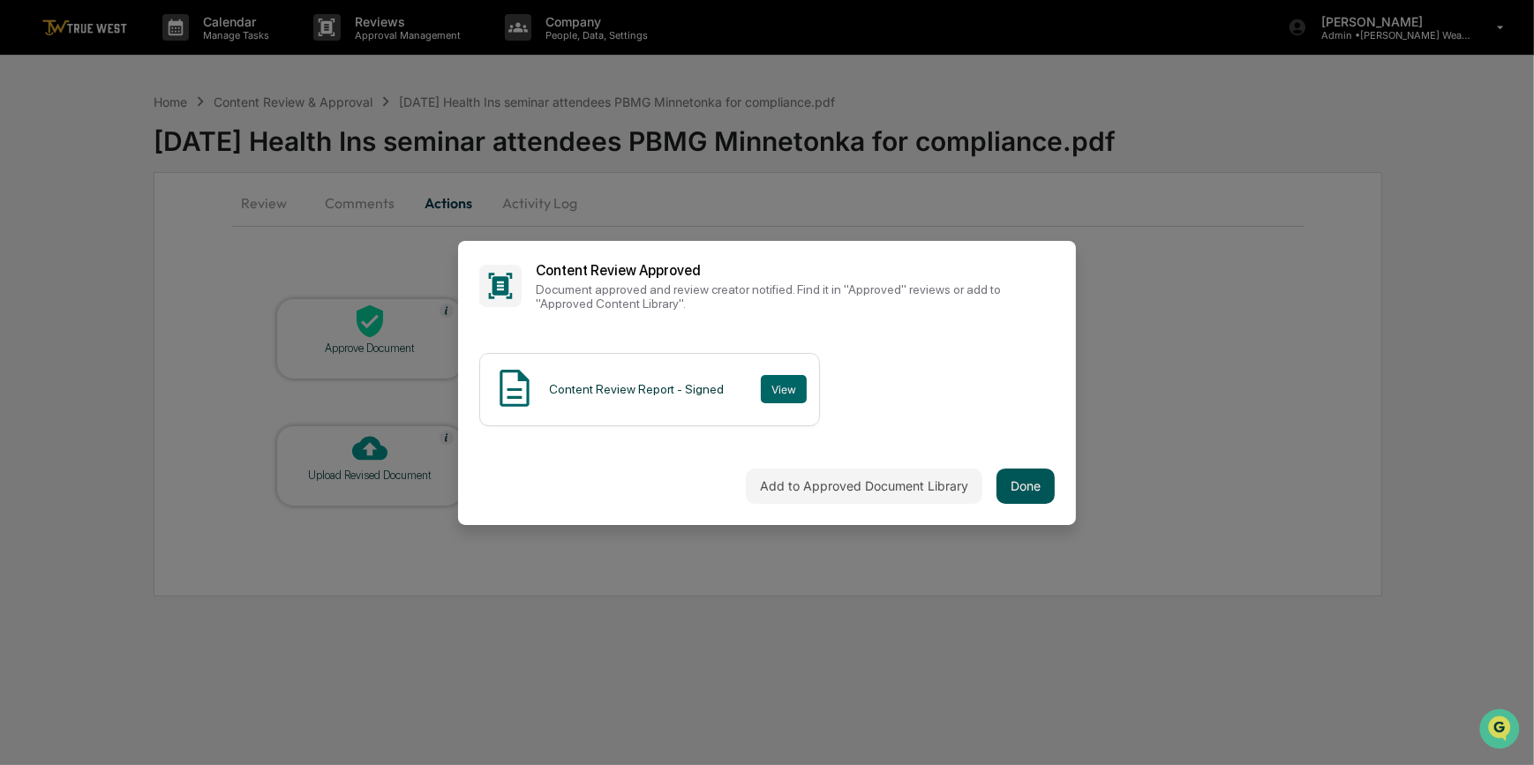
click at [1003, 481] on button "Done" at bounding box center [1025, 486] width 58 height 35
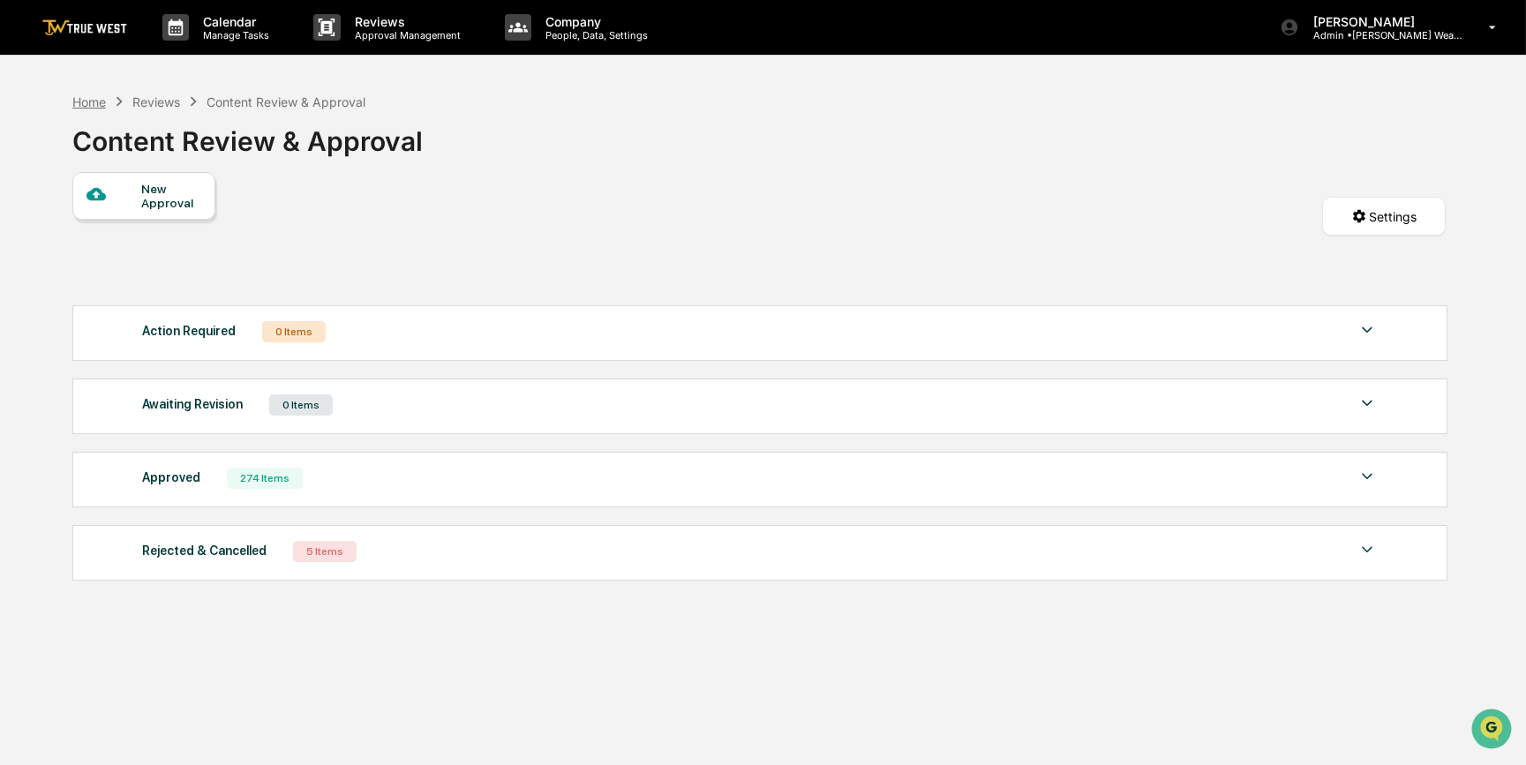
click at [86, 103] on div "Home" at bounding box center [89, 101] width 34 height 15
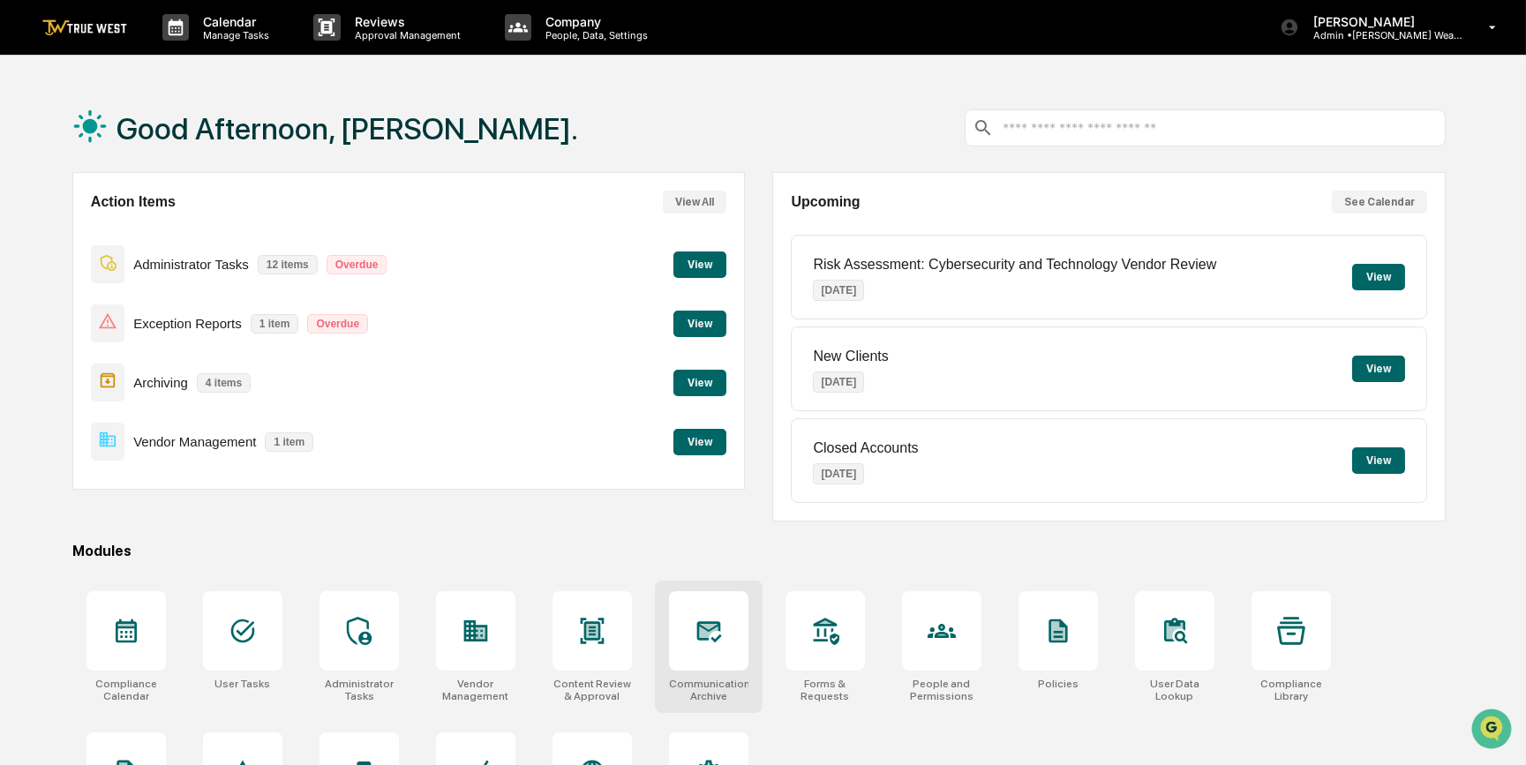
click at [710, 636] on icon at bounding box center [709, 631] width 28 height 28
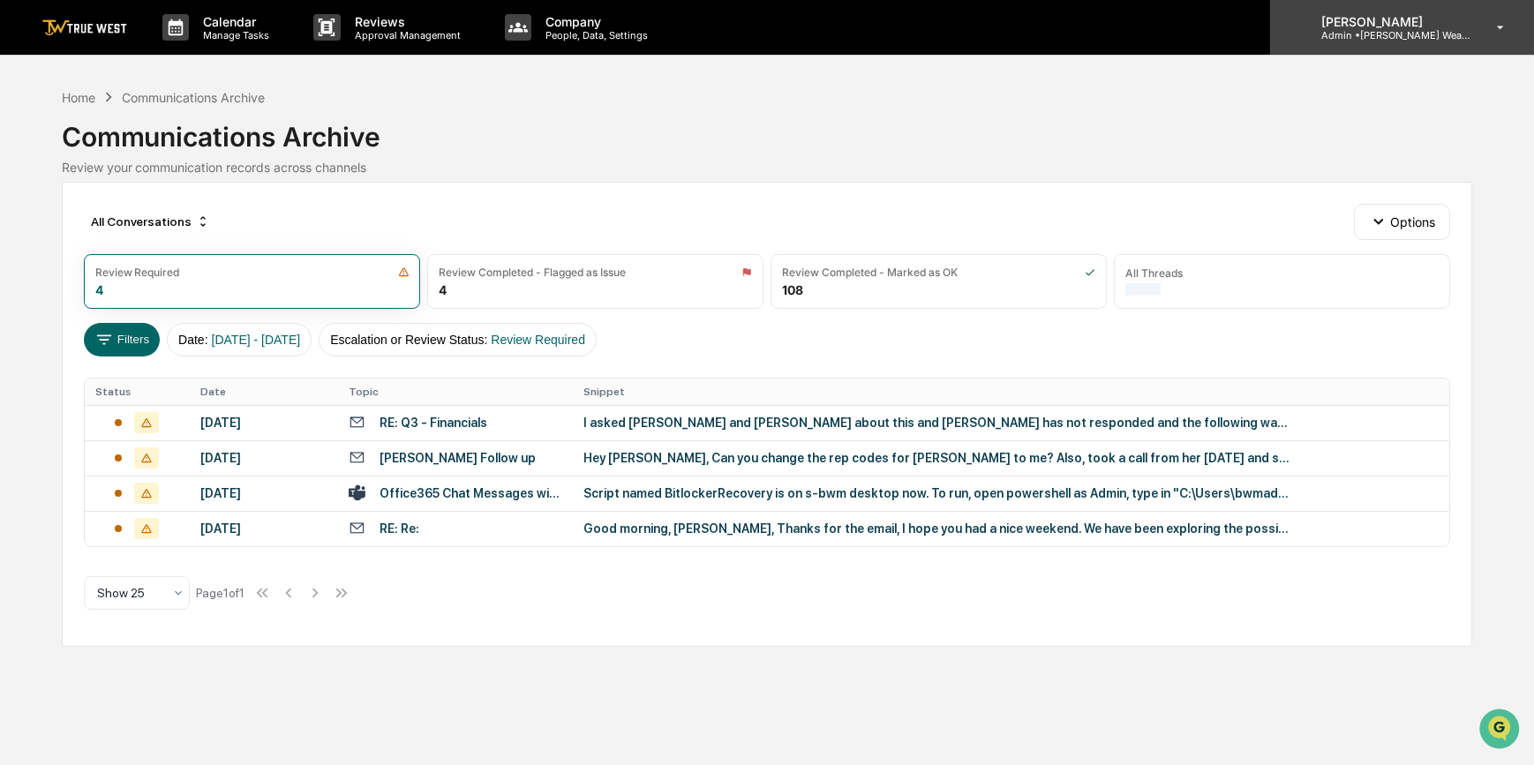
click at [1349, 34] on p "Admin • Bernicke Wealth Management" at bounding box center [1389, 35] width 164 height 12
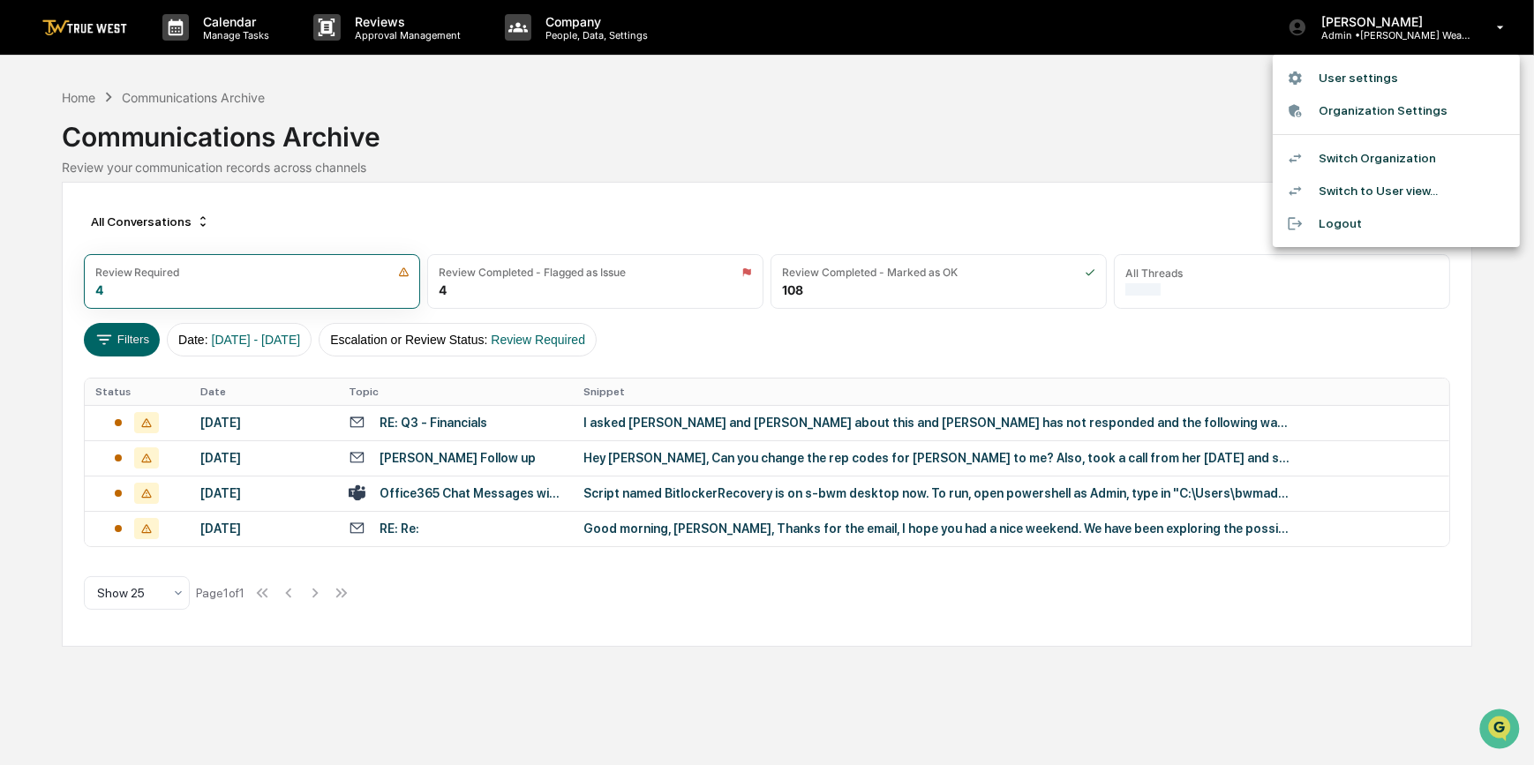
click at [71, 98] on div at bounding box center [767, 382] width 1534 height 765
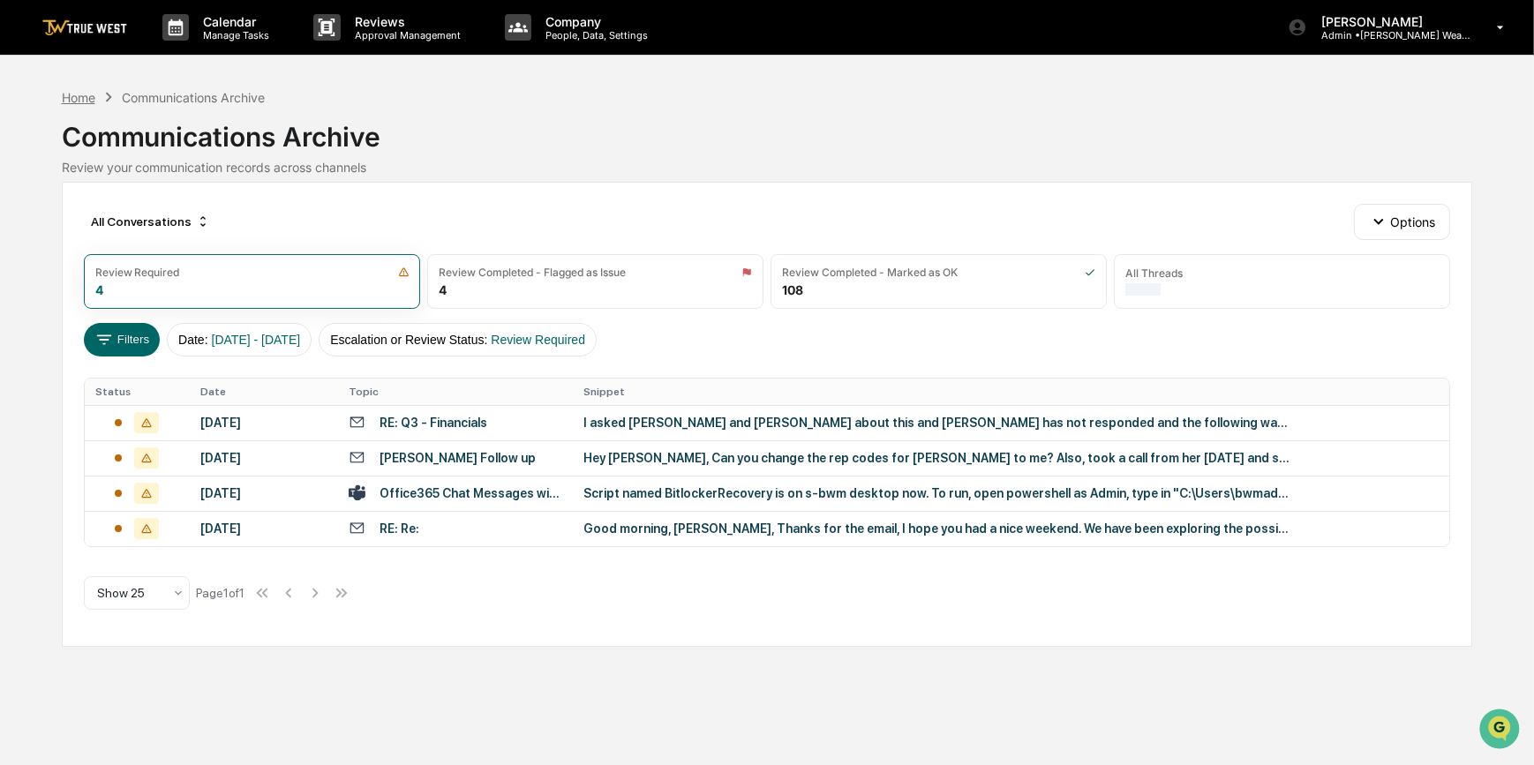
click at [75, 98] on div "Home" at bounding box center [79, 97] width 34 height 15
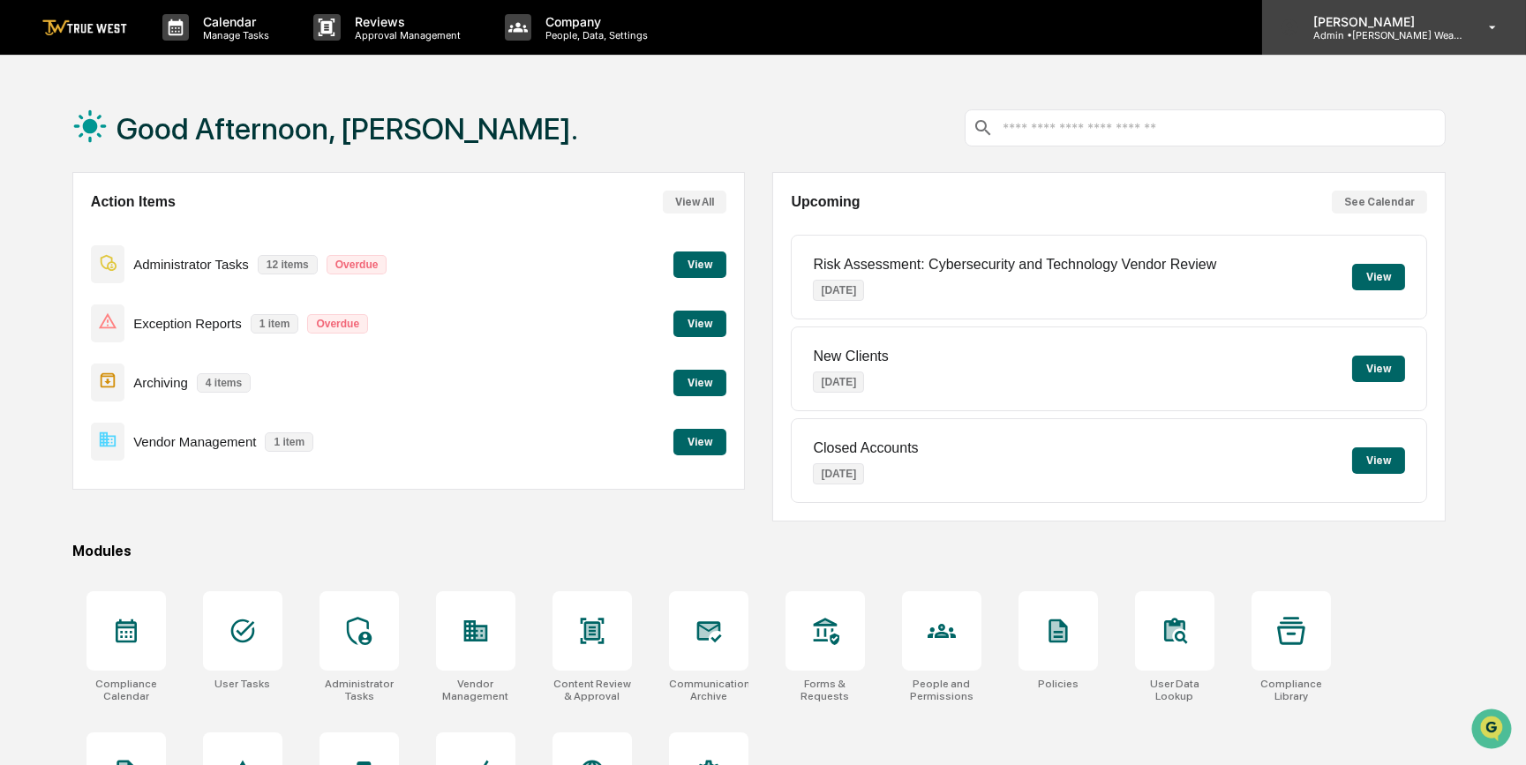
click at [1393, 26] on p "[PERSON_NAME]" at bounding box center [1381, 21] width 164 height 15
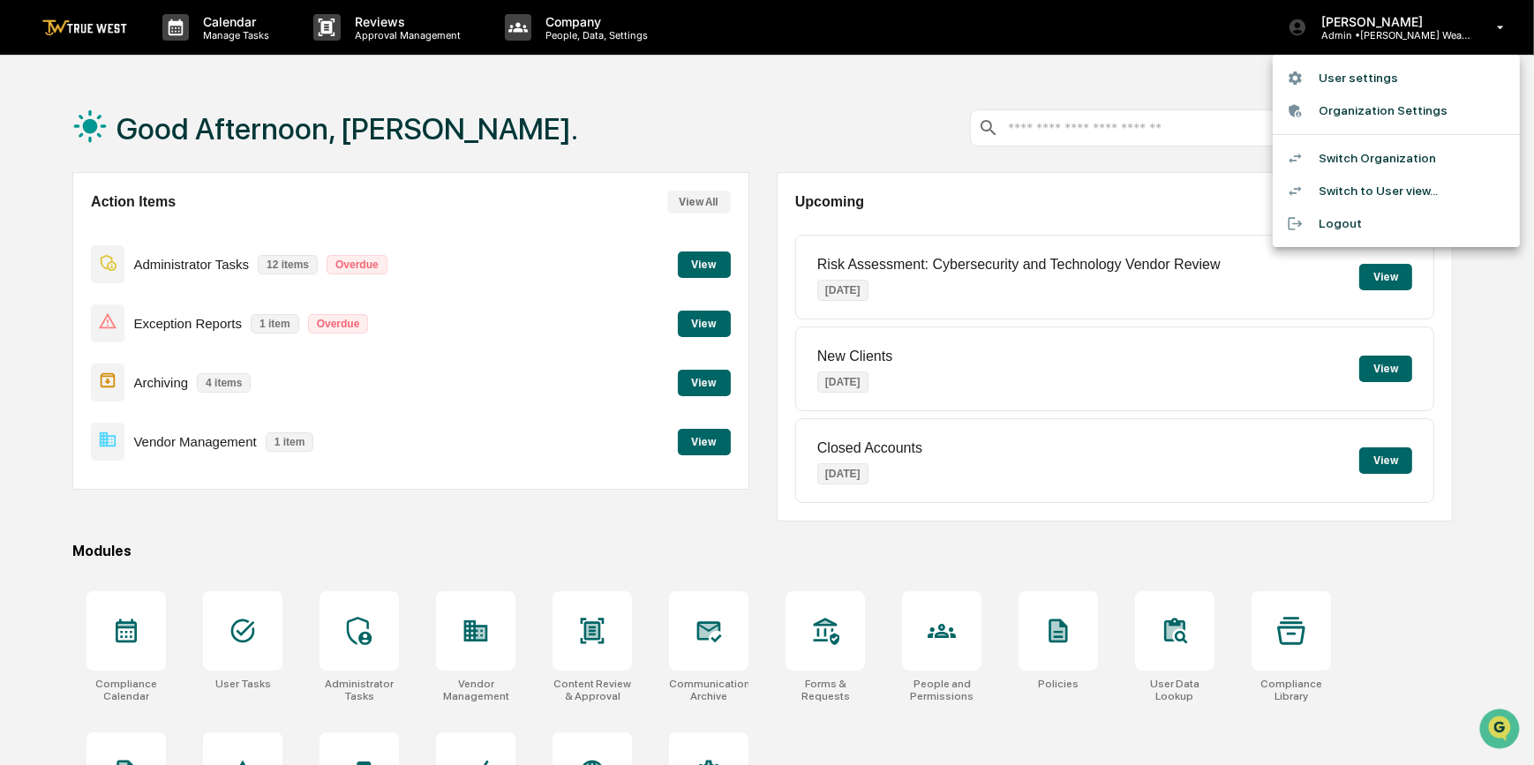
click at [1335, 154] on li "Switch Organization" at bounding box center [1396, 158] width 247 height 33
